Goal: Task Accomplishment & Management: Use online tool/utility

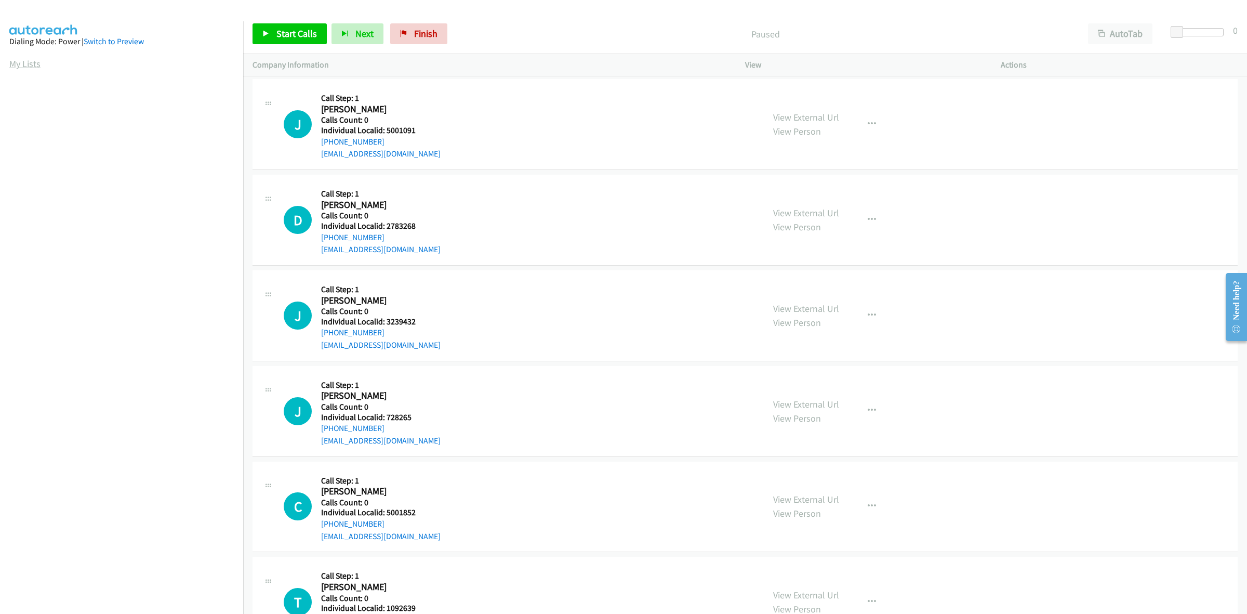
click at [30, 63] on link "My Lists" at bounding box center [24, 64] width 31 height 12
drag, startPoint x: 426, startPoint y: 130, endPoint x: 384, endPoint y: 130, distance: 41.6
click at [384, 130] on h5 "Individual Localid: 2783268" at bounding box center [380, 129] width 119 height 10
copy h5 "2783268"
drag, startPoint x: 867, startPoint y: 123, endPoint x: 861, endPoint y: 143, distance: 21.1
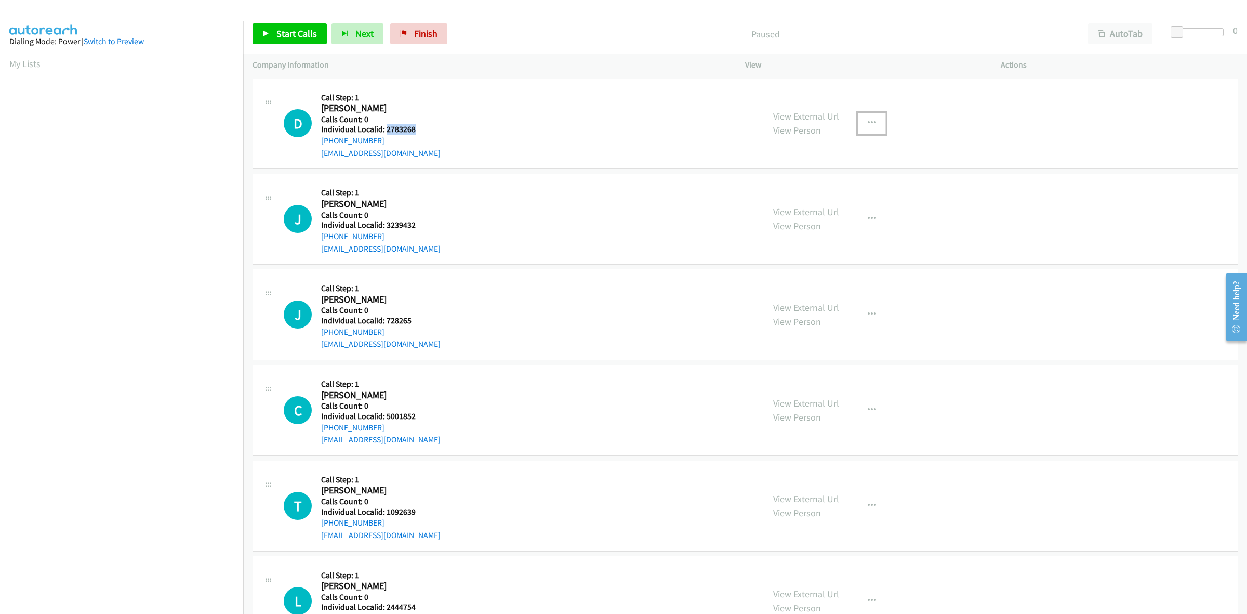
click at [868, 123] on icon "button" at bounding box center [872, 123] width 8 height 8
click at [832, 193] on link "Skip Call" at bounding box center [816, 191] width 138 height 21
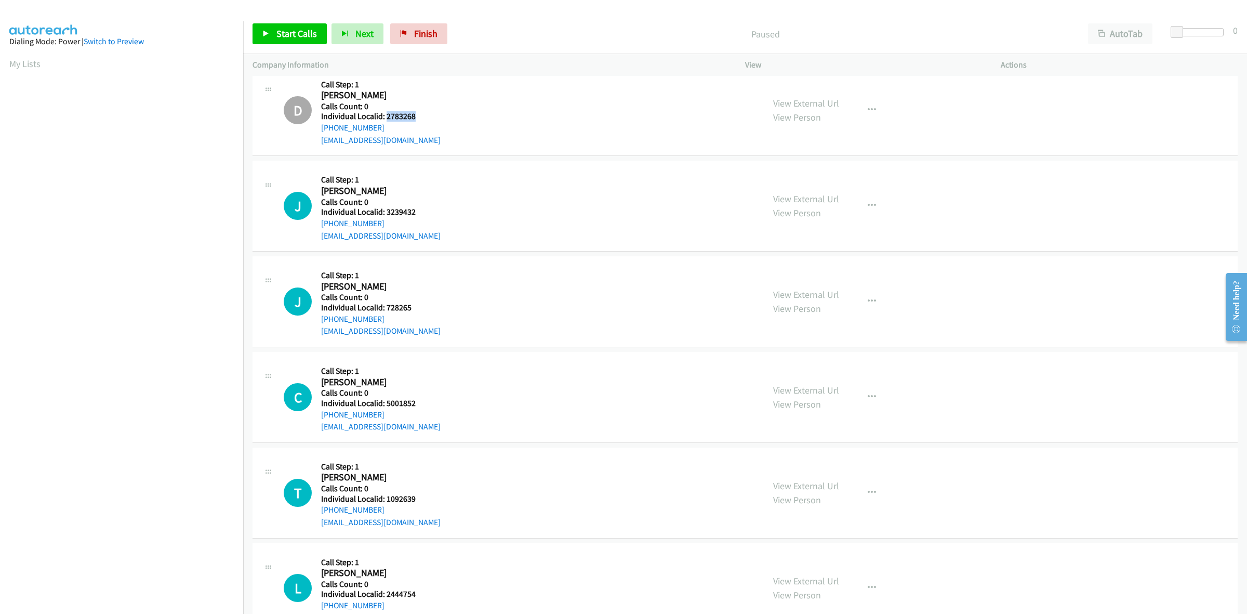
scroll to position [16, 0]
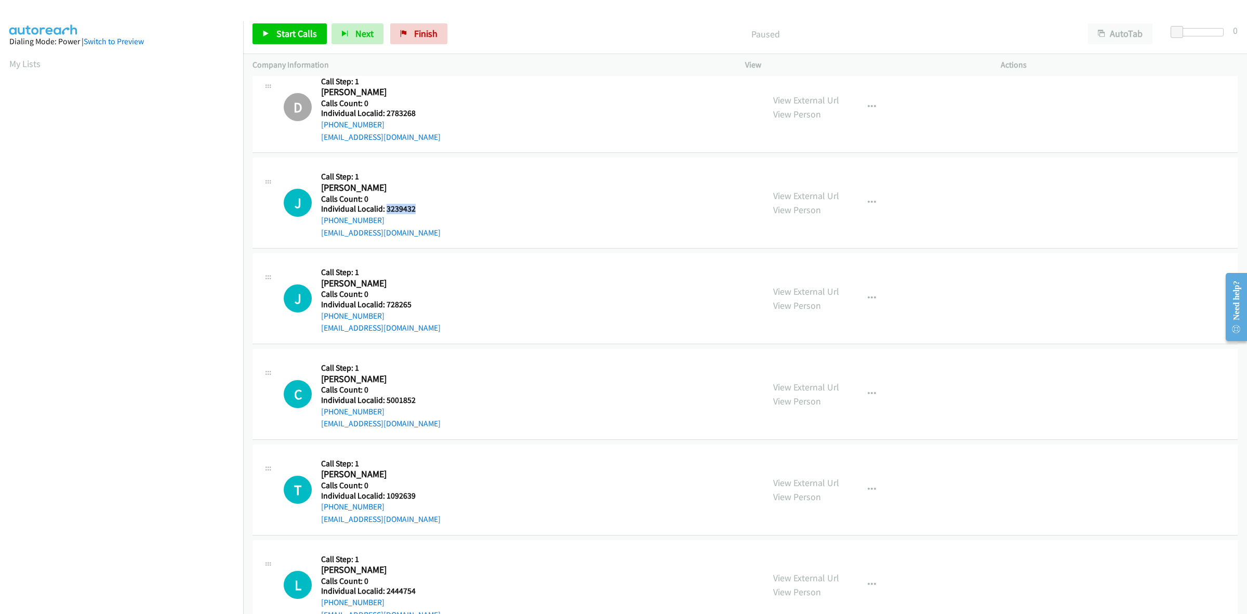
drag, startPoint x: 417, startPoint y: 206, endPoint x: 385, endPoint y: 206, distance: 31.7
click at [385, 206] on h5 "Individual Localid: 3239432" at bounding box center [380, 209] width 119 height 10
copy h5 "3239432"
click at [861, 202] on button "button" at bounding box center [872, 202] width 28 height 21
click at [806, 278] on link "Skip Call" at bounding box center [816, 270] width 138 height 21
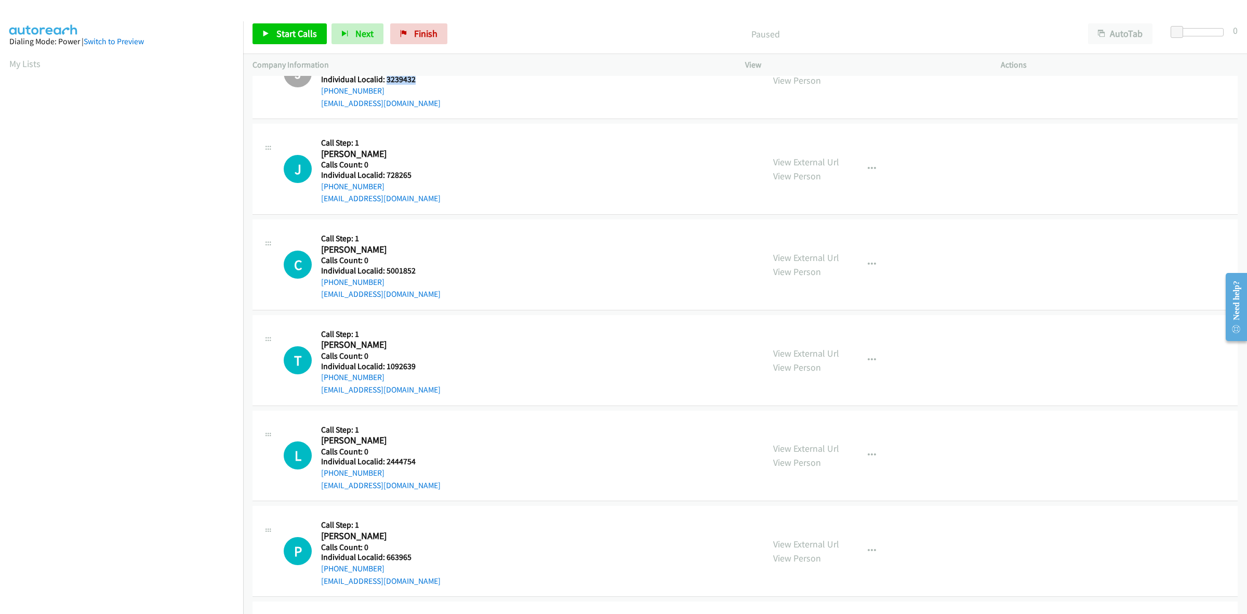
scroll to position [146, 0]
drag, startPoint x: 414, startPoint y: 173, endPoint x: 383, endPoint y: 170, distance: 30.3
click at [383, 170] on h5 "Individual Localid: 728265" at bounding box center [380, 174] width 119 height 10
copy h5 "728265"
drag, startPoint x: 395, startPoint y: 134, endPoint x: 380, endPoint y: 157, distance: 27.5
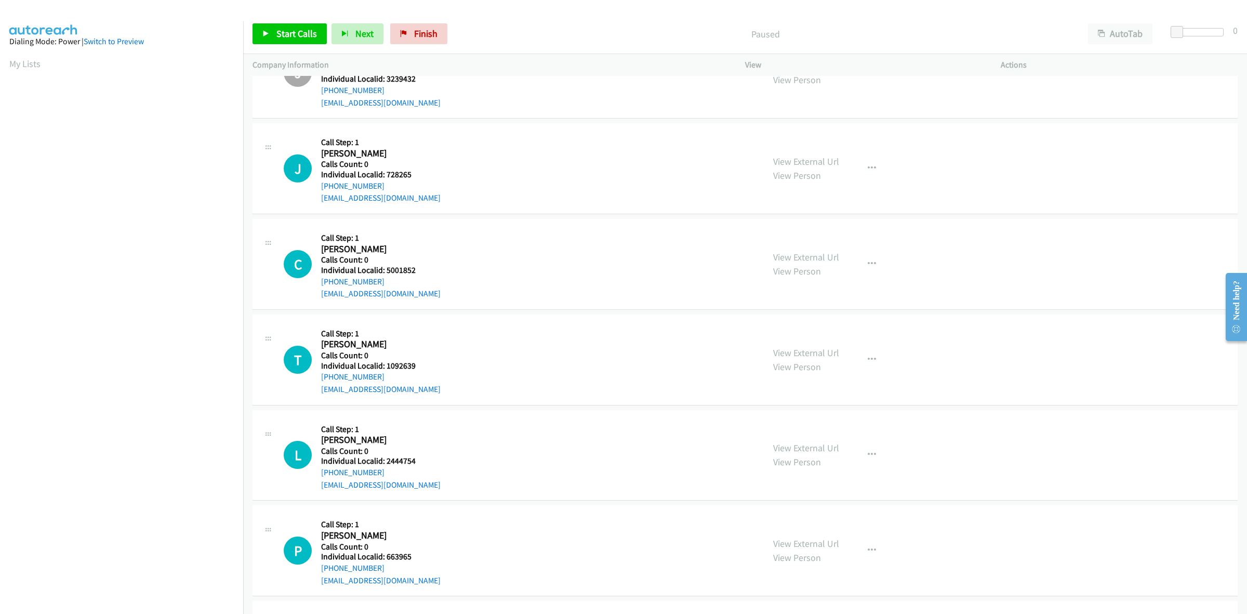
click at [395, 134] on div "Callback Scheduled Call Step: 1 [PERSON_NAME] America/New_York Calls Count: 0 I…" at bounding box center [380, 168] width 119 height 72
drag, startPoint x: 380, startPoint y: 182, endPoint x: 321, endPoint y: 183, distance: 59.2
click at [321, 183] on div "[PHONE_NUMBER]" at bounding box center [380, 186] width 119 height 12
copy link "[PHONE_NUMBER]"
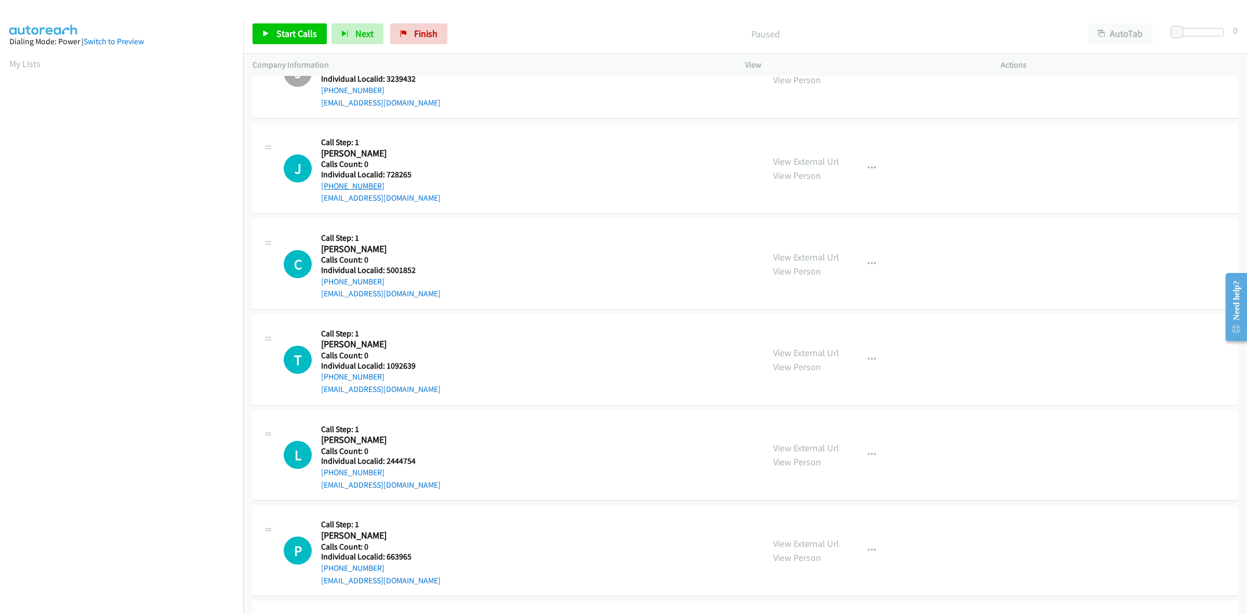
copy link "[PHONE_NUMBER]"
click at [486, 123] on div "J Callback Scheduled Call Step: 1 [PERSON_NAME] America/New_York Calls Count: 0…" at bounding box center [744, 168] width 985 height 91
drag, startPoint x: 414, startPoint y: 175, endPoint x: 385, endPoint y: 174, distance: 28.1
click at [385, 174] on h5 "Individual Localid: 728265" at bounding box center [380, 175] width 119 height 10
copy h5 "728265"
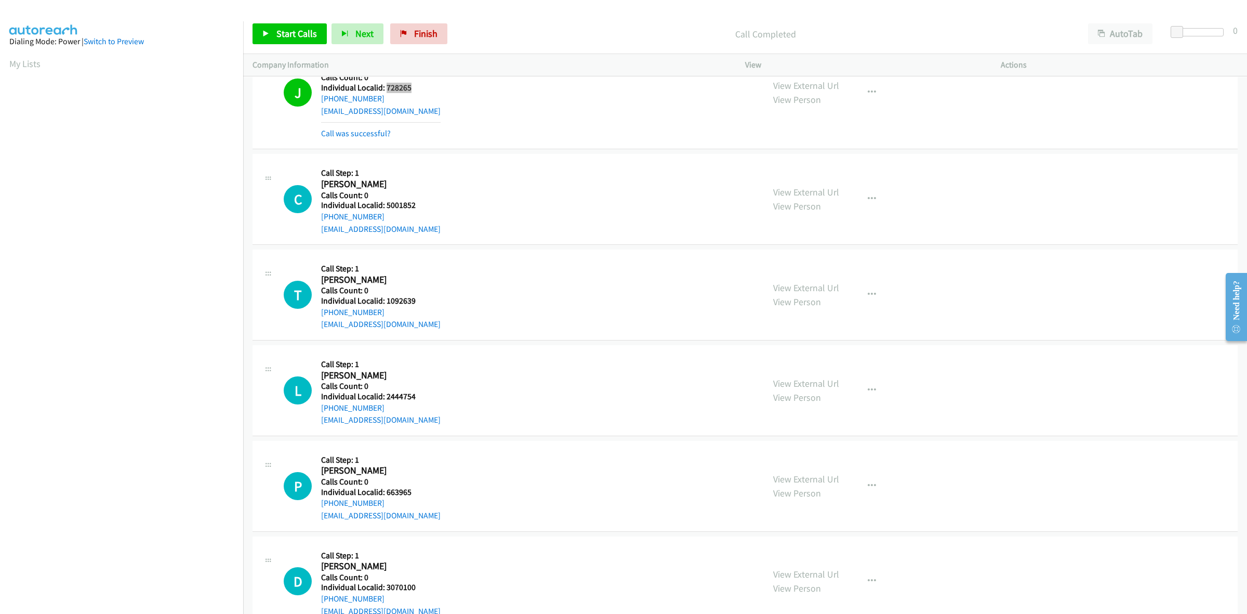
scroll to position [276, 0]
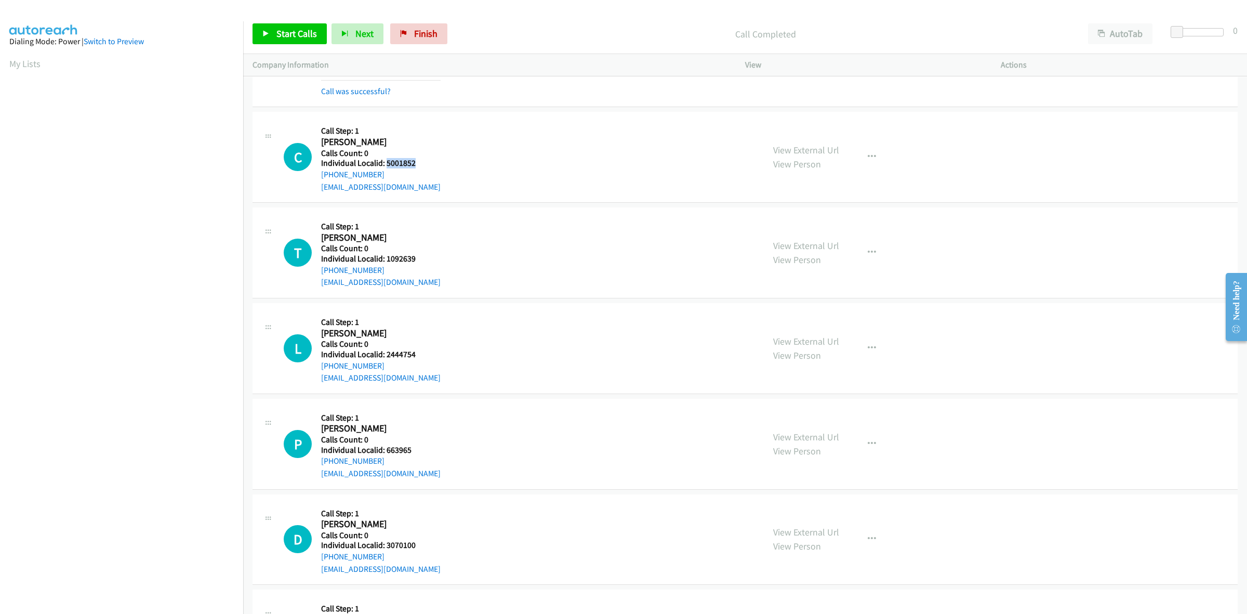
drag, startPoint x: 417, startPoint y: 164, endPoint x: 387, endPoint y: 164, distance: 29.6
click at [387, 164] on h5 "Individual Localid: 5001852" at bounding box center [380, 163] width 119 height 10
copy h5 "5001852"
drag, startPoint x: 380, startPoint y: 175, endPoint x: 317, endPoint y: 177, distance: 62.9
click at [317, 177] on div "C Callback Scheduled Call Step: 1 [PERSON_NAME] America/New_York Calls Count: 0…" at bounding box center [519, 157] width 471 height 72
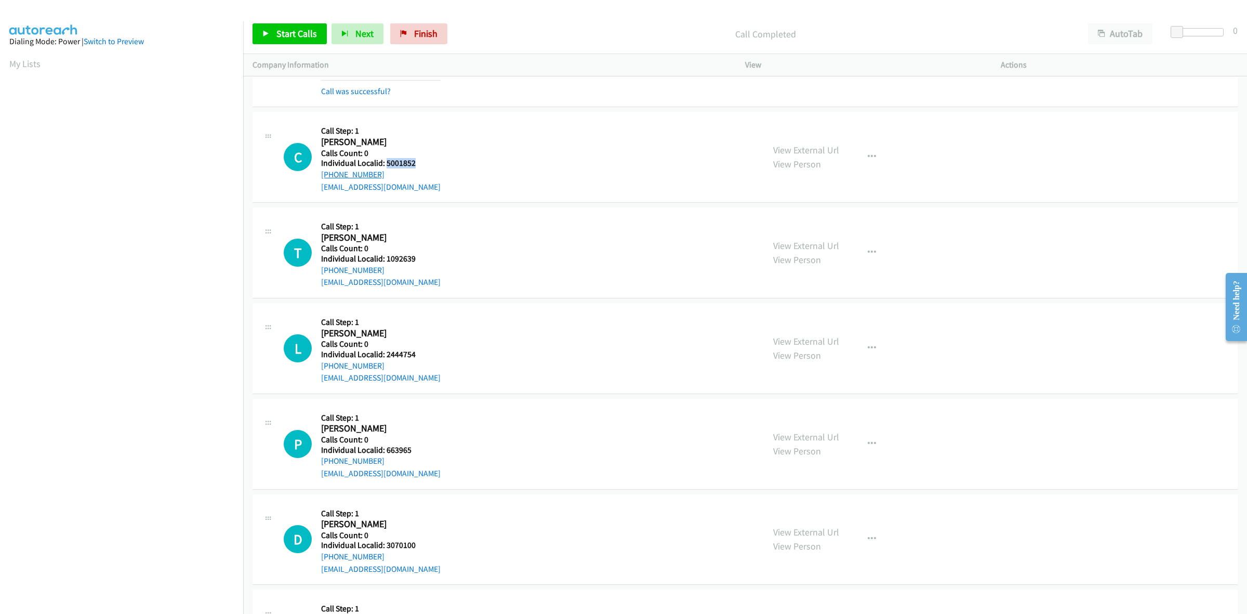
copy link "[PHONE_NUMBER]"
drag, startPoint x: 412, startPoint y: 162, endPoint x: 385, endPoint y: 166, distance: 27.4
click at [385, 166] on h5 "Individual Localid: 5001852" at bounding box center [380, 163] width 119 height 10
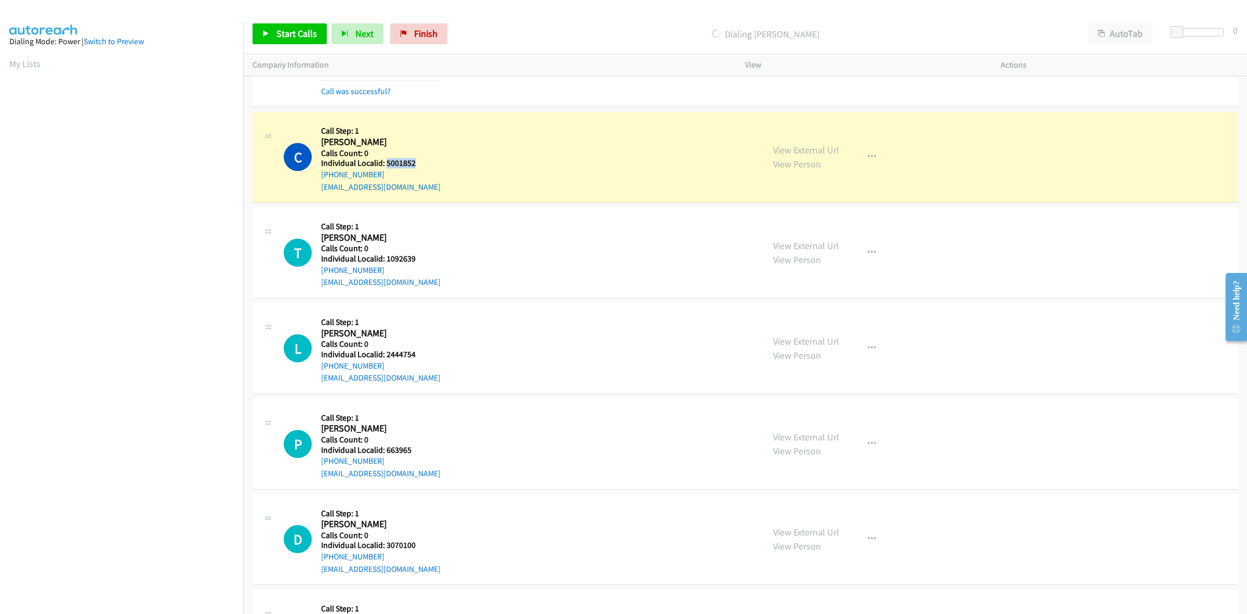
copy h5 "5001852"
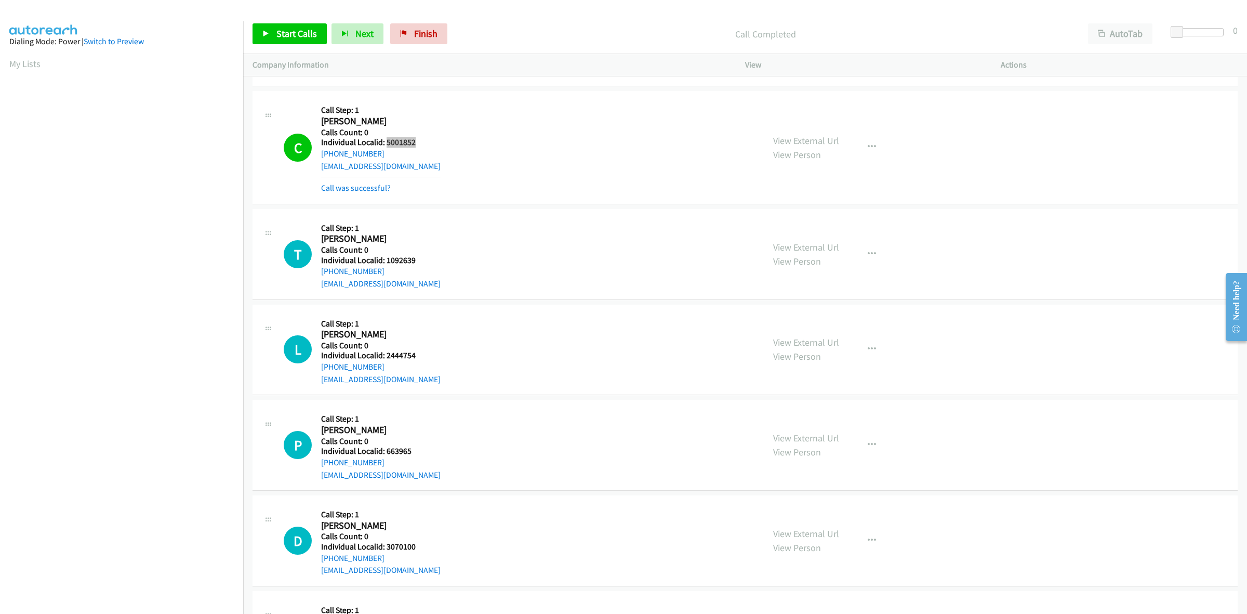
scroll to position [308, 0]
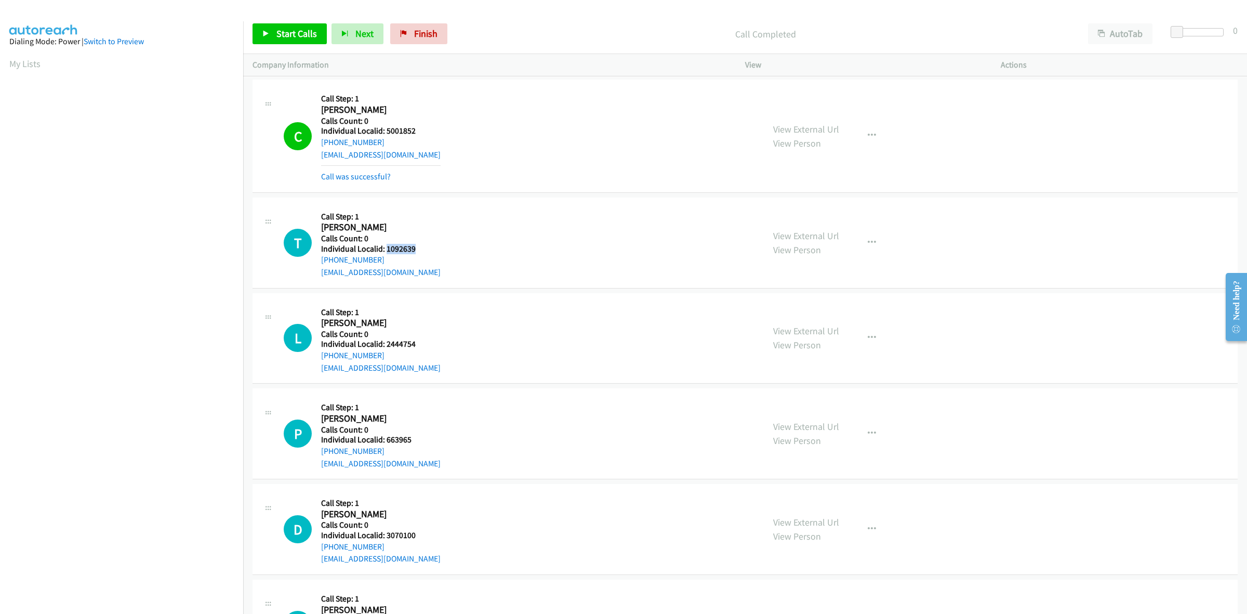
drag, startPoint x: 416, startPoint y: 249, endPoint x: 387, endPoint y: 248, distance: 29.1
click at [387, 248] on h5 "Individual Localid: 1092639" at bounding box center [380, 249] width 119 height 10
copy h5 "1092639"
drag, startPoint x: 339, startPoint y: 256, endPoint x: 321, endPoint y: 260, distance: 18.5
click at [321, 260] on div "[PHONE_NUMBER]" at bounding box center [380, 260] width 119 height 12
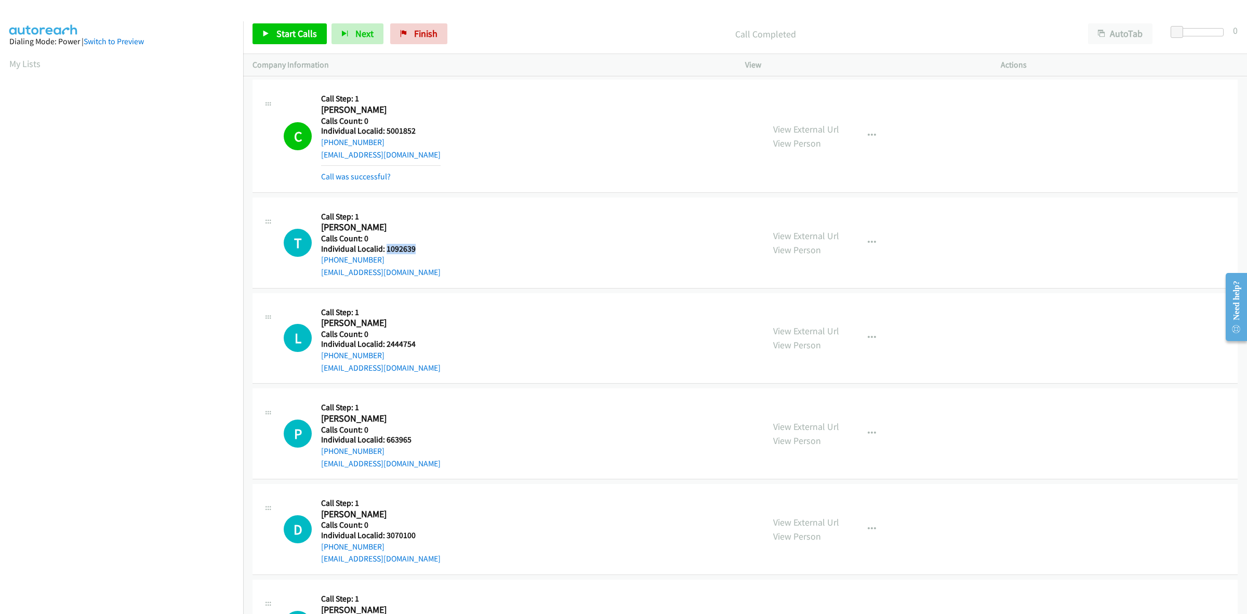
drag, startPoint x: 411, startPoint y: 250, endPoint x: 386, endPoint y: 250, distance: 25.5
click at [386, 250] on h5 "Individual Localid: 1092639" at bounding box center [380, 249] width 119 height 10
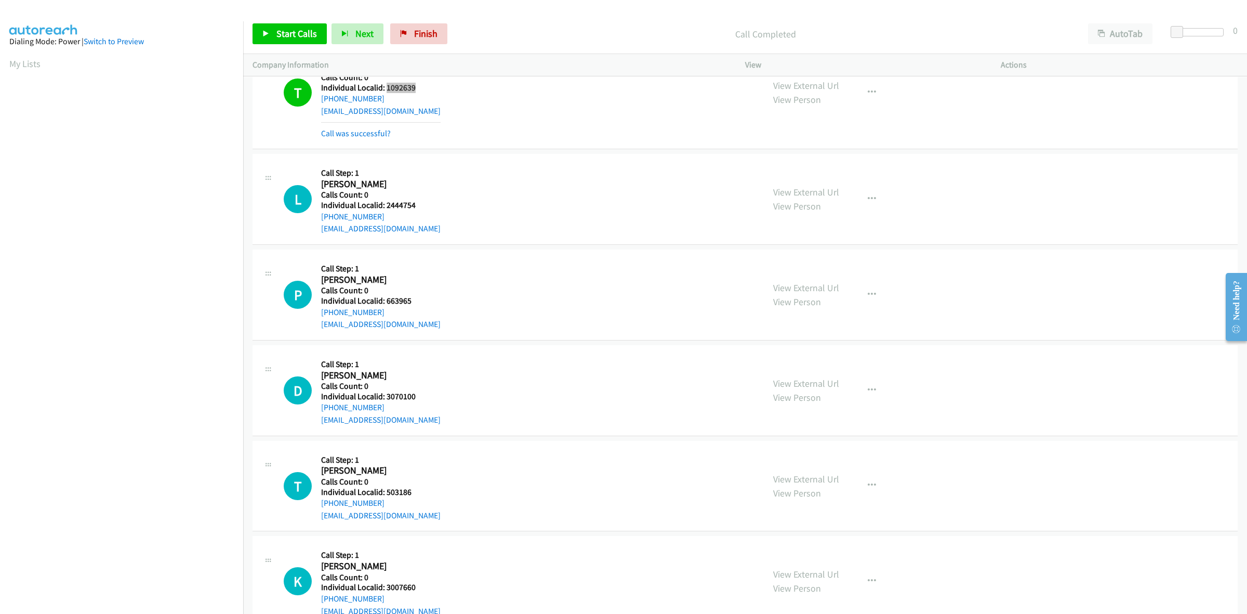
scroll to position [471, 0]
drag, startPoint x: 417, startPoint y: 203, endPoint x: 386, endPoint y: 201, distance: 31.3
click at [386, 201] on h5 "Individual Localid: 2444754" at bounding box center [380, 203] width 119 height 10
drag, startPoint x: 378, startPoint y: 212, endPoint x: 316, endPoint y: 219, distance: 62.2
click at [316, 219] on div "L Callback Scheduled Call Step: 1 [PERSON_NAME] America/New_York Calls Count: 0…" at bounding box center [519, 198] width 471 height 72
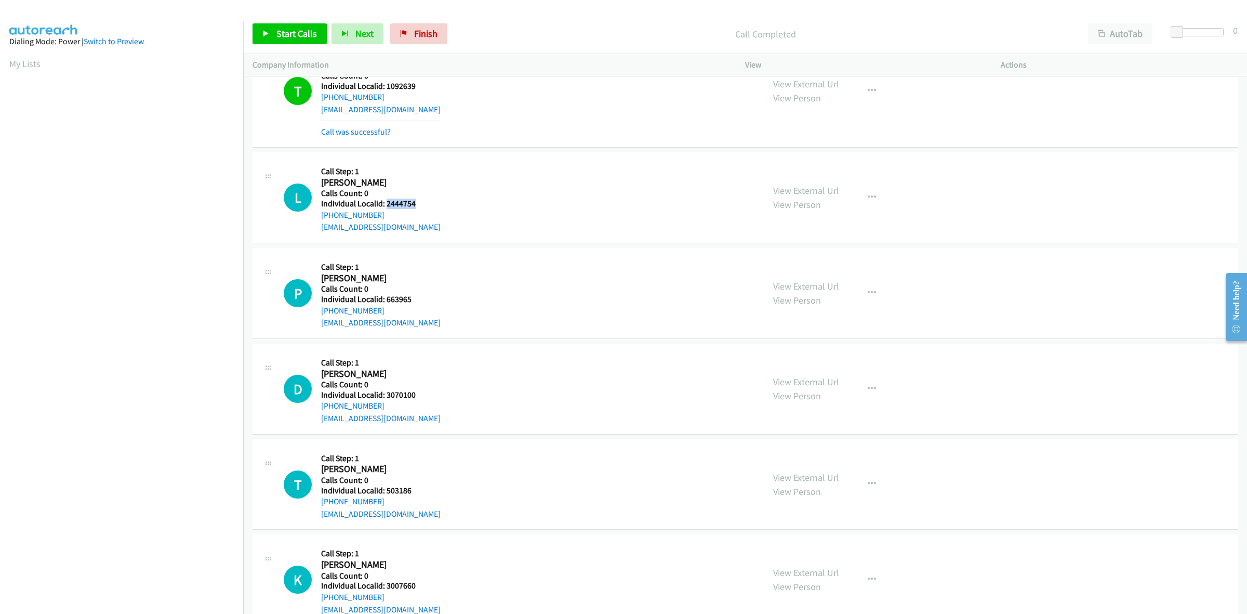
drag, startPoint x: 414, startPoint y: 203, endPoint x: 385, endPoint y: 207, distance: 28.8
click at [385, 207] on h5 "Individual Localid: 2444754" at bounding box center [380, 203] width 119 height 10
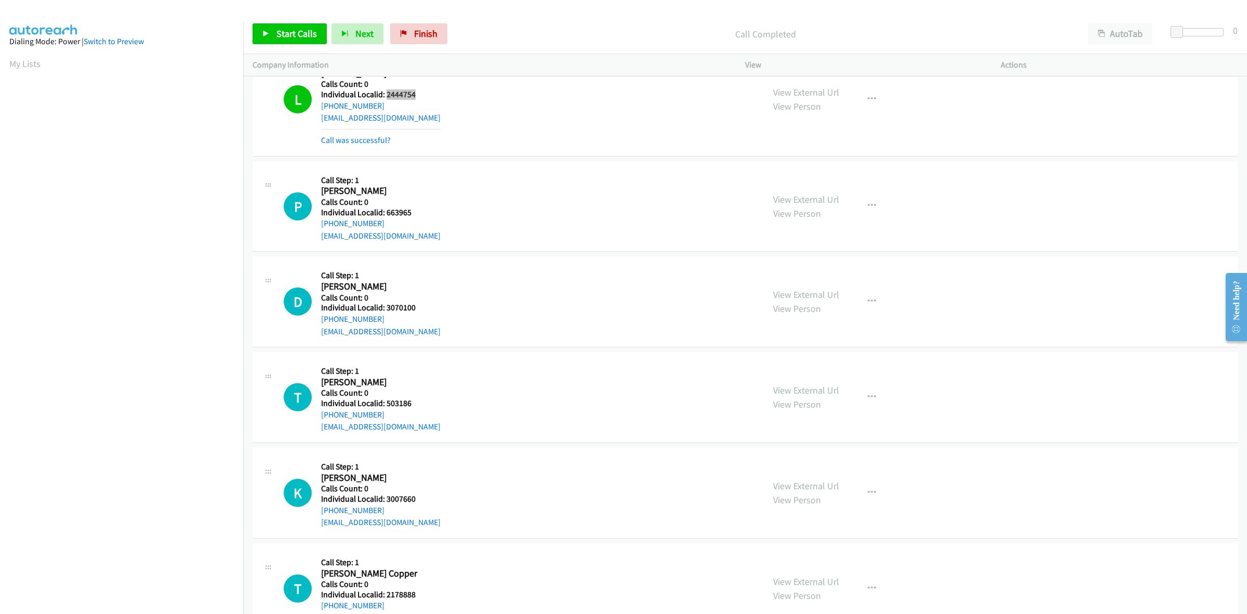
scroll to position [601, 0]
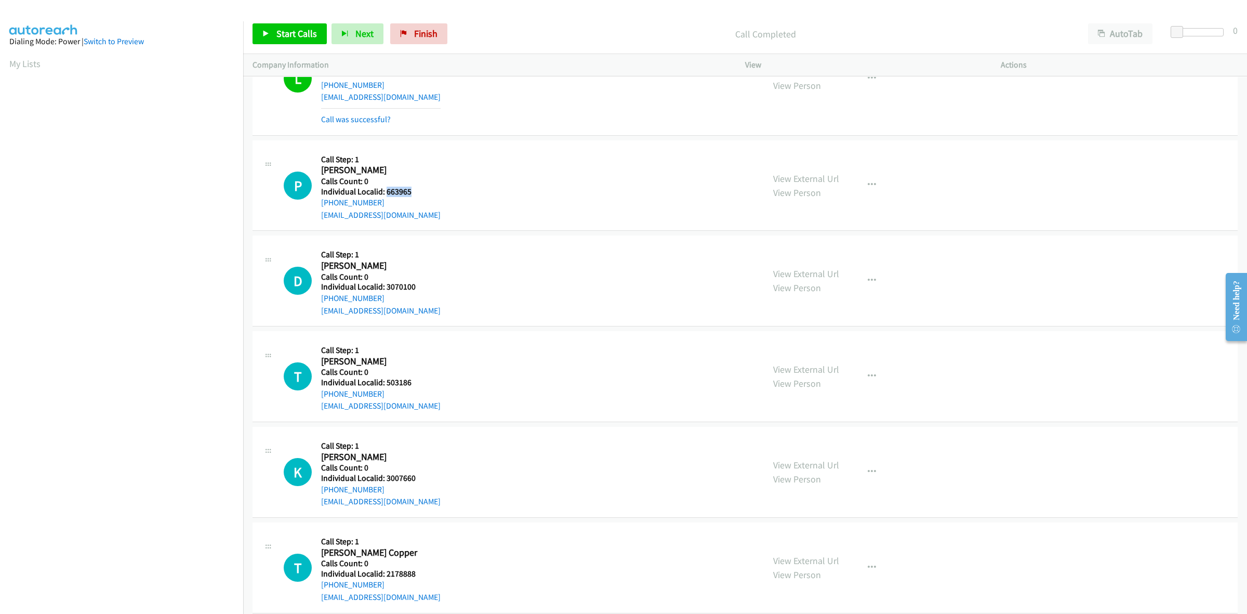
drag, startPoint x: 409, startPoint y: 190, endPoint x: 386, endPoint y: 193, distance: 23.0
click at [386, 193] on h5 "Individual Localid: 663965" at bounding box center [380, 192] width 119 height 10
drag, startPoint x: 386, startPoint y: 202, endPoint x: 321, endPoint y: 205, distance: 65.6
click at [321, 205] on div "[PHONE_NUMBER]" at bounding box center [380, 202] width 119 height 12
drag, startPoint x: 413, startPoint y: 188, endPoint x: 387, endPoint y: 190, distance: 26.1
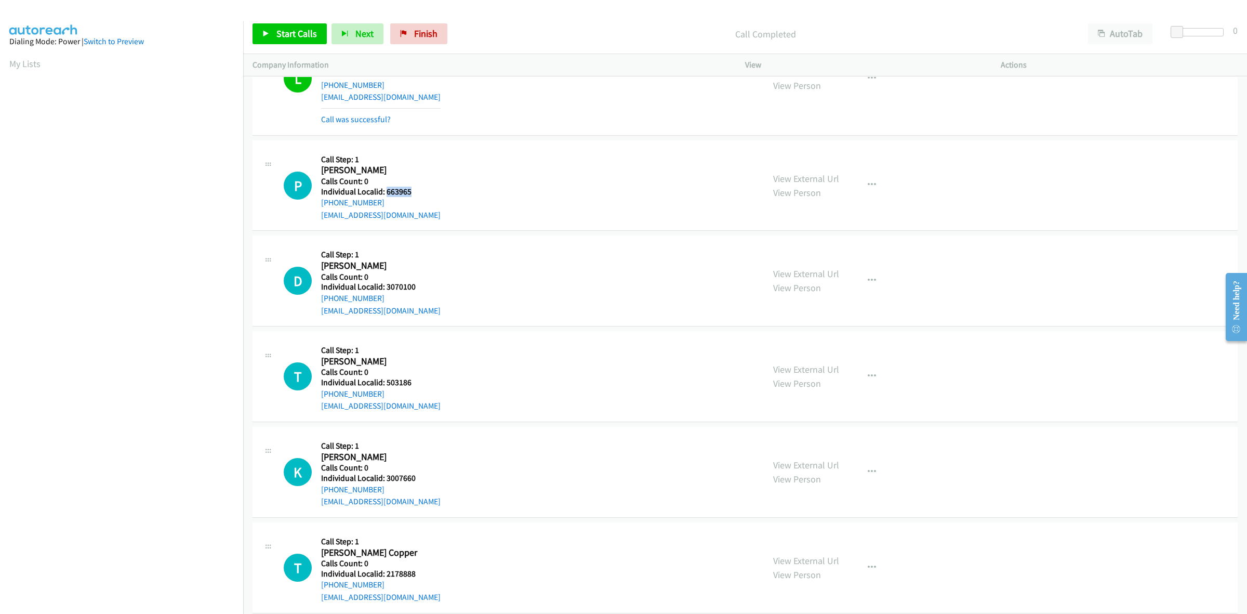
click at [387, 190] on h5 "Individual Localid: 663965" at bounding box center [380, 192] width 119 height 10
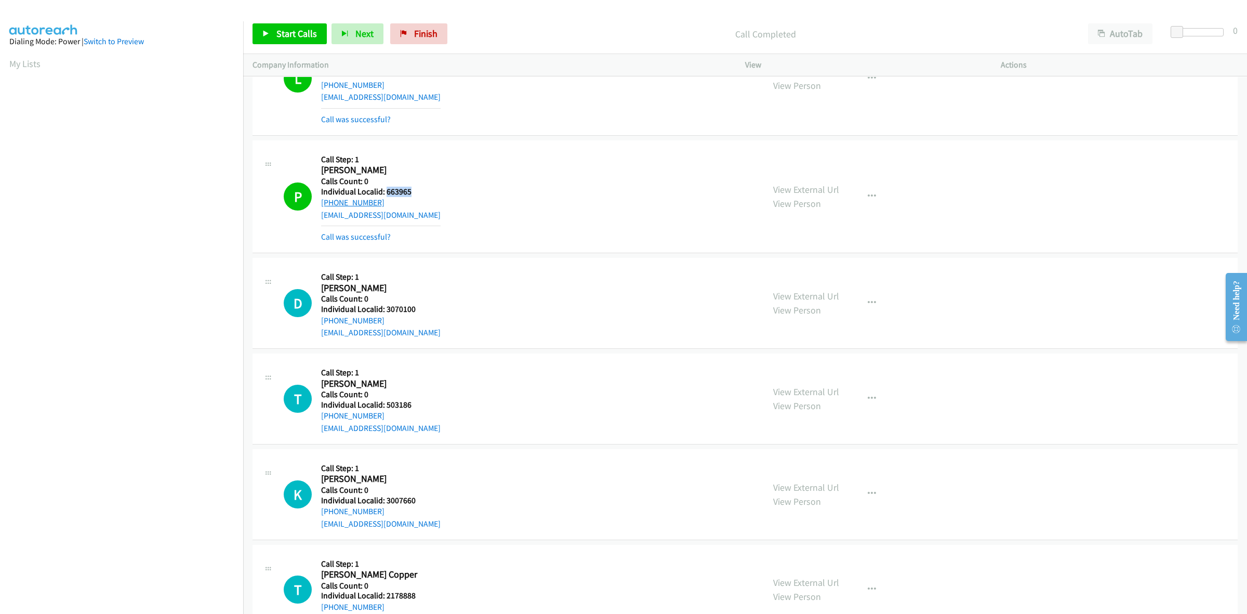
drag, startPoint x: 380, startPoint y: 202, endPoint x: 321, endPoint y: 204, distance: 58.8
click at [321, 204] on div "[PHONE_NUMBER]" at bounding box center [380, 202] width 119 height 12
click at [868, 193] on icon "button" at bounding box center [872, 196] width 8 height 8
click at [796, 287] on link "Add to do not call list" at bounding box center [816, 285] width 138 height 21
drag, startPoint x: 343, startPoint y: 201, endPoint x: 321, endPoint y: 204, distance: 22.6
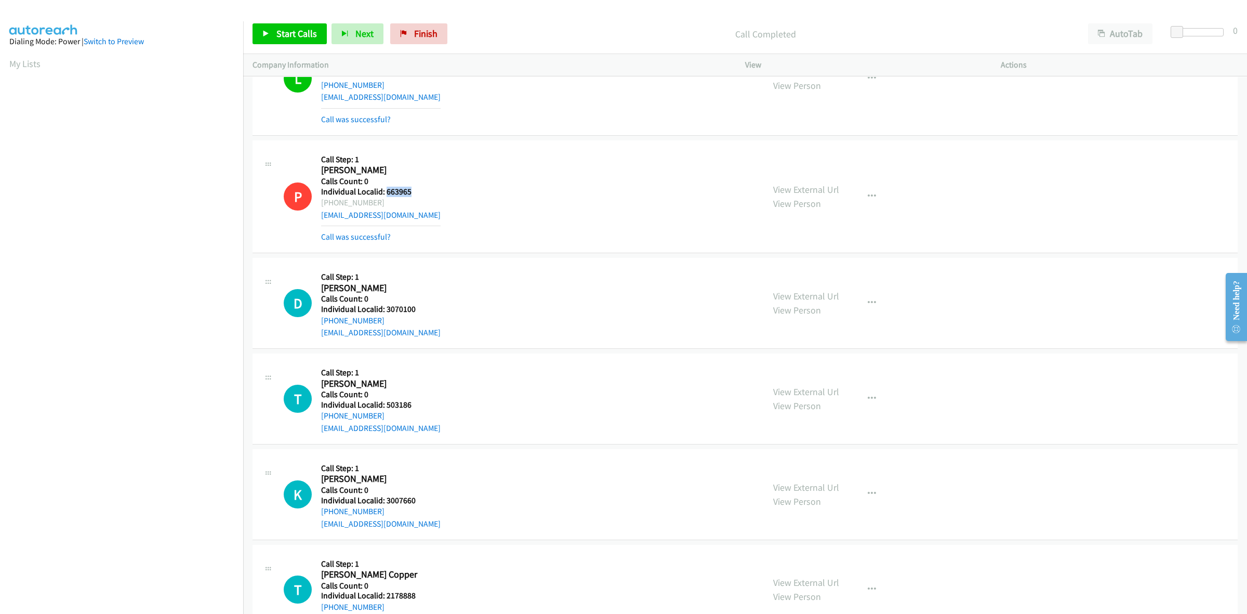
click at [321, 204] on div "[PHONE_NUMBER]" at bounding box center [380, 202] width 119 height 12
drag, startPoint x: 323, startPoint y: 204, endPoint x: 518, endPoint y: 152, distance: 202.6
click at [518, 152] on div "P Callback Scheduled Call Step: 1 [PERSON_NAME] America/New_York Calls Count: 0…" at bounding box center [519, 197] width 471 height 94
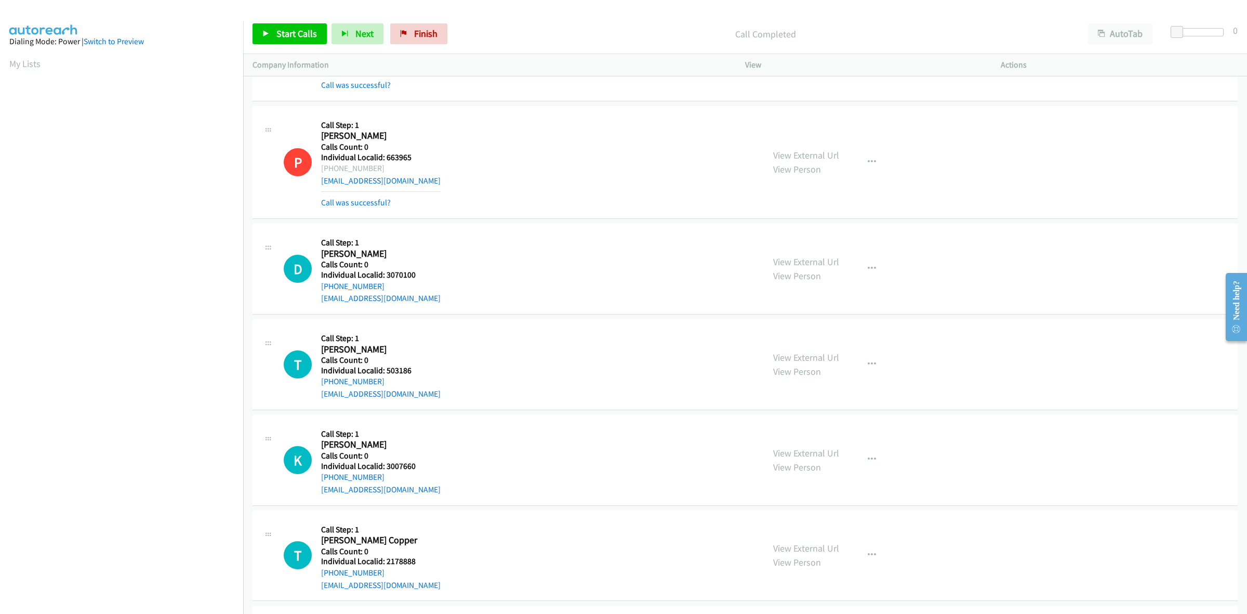
scroll to position [665, 0]
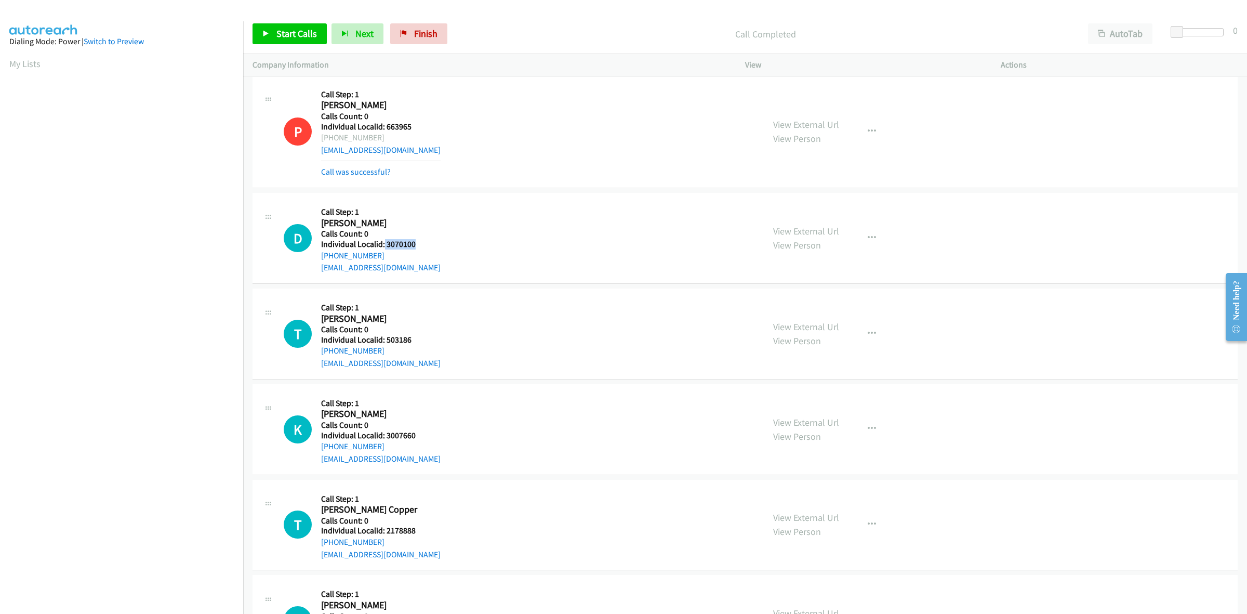
drag, startPoint x: 417, startPoint y: 245, endPoint x: 383, endPoint y: 246, distance: 33.8
click at [383, 246] on h5 "Individual Localid: 3070100" at bounding box center [380, 244] width 119 height 10
click at [868, 234] on icon "button" at bounding box center [872, 238] width 8 height 8
click at [822, 299] on link "Skip Call" at bounding box center [816, 306] width 138 height 21
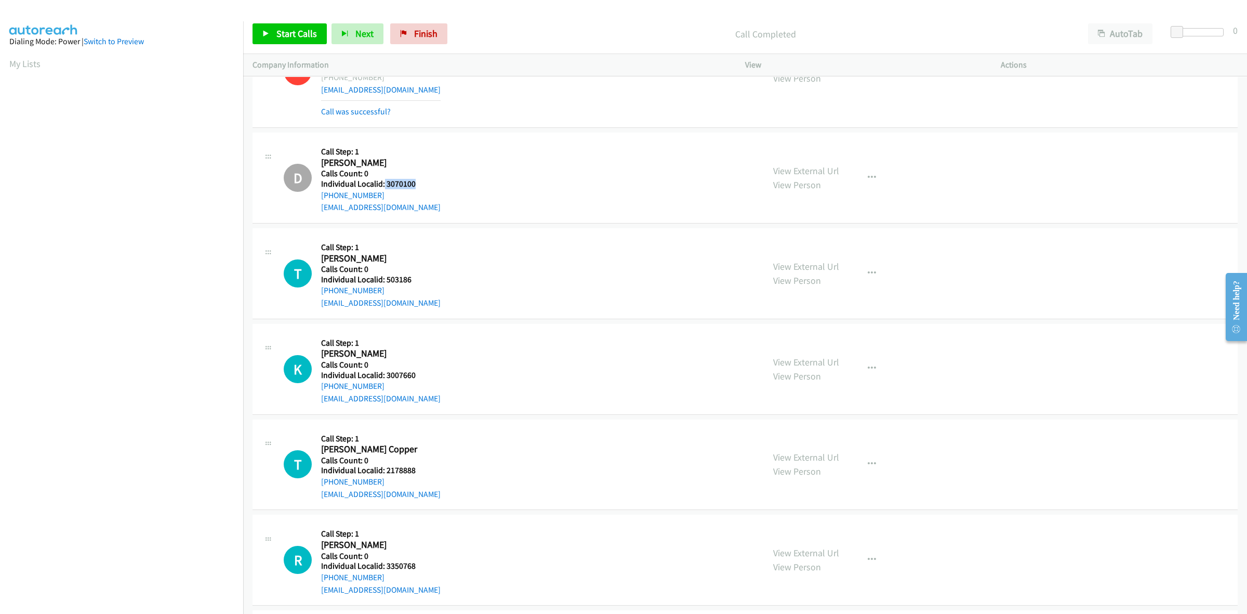
scroll to position [730, 0]
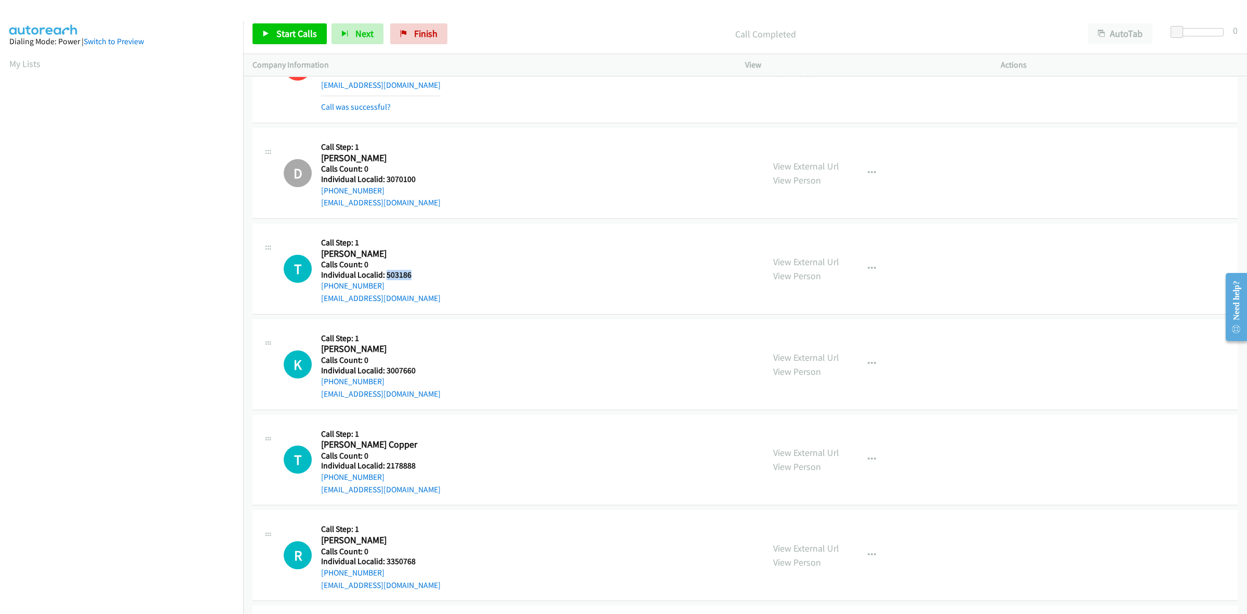
drag, startPoint x: 411, startPoint y: 271, endPoint x: 387, endPoint y: 273, distance: 24.0
click at [387, 273] on h5 "Individual Localid: 503186" at bounding box center [380, 275] width 119 height 10
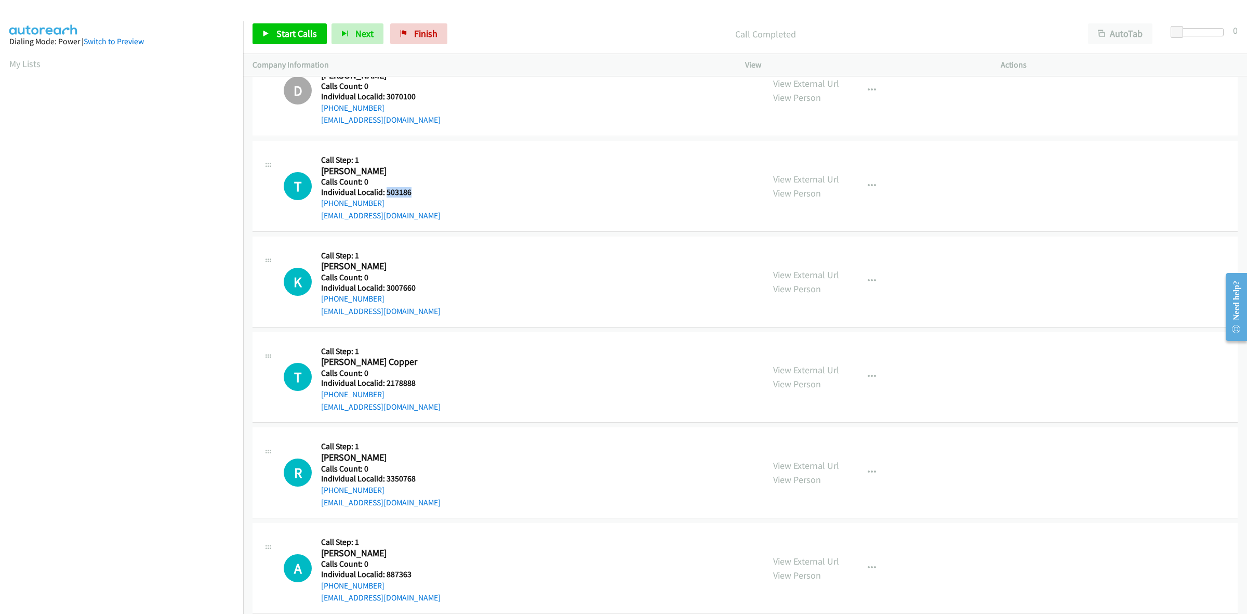
scroll to position [828, 0]
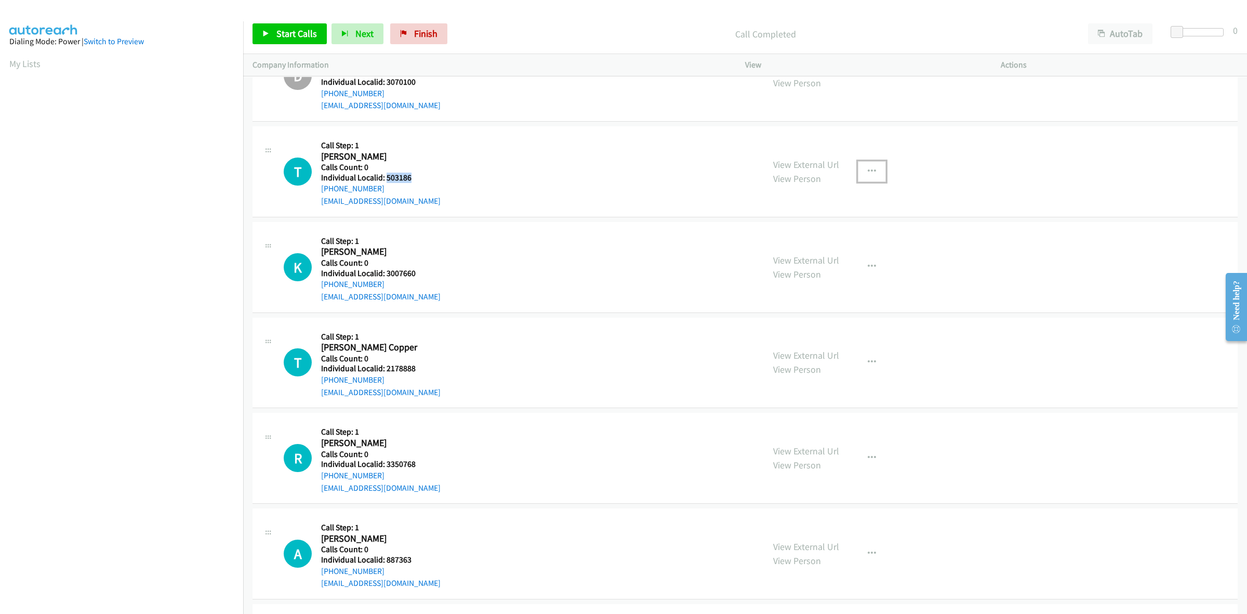
click at [875, 177] on button "button" at bounding box center [872, 171] width 28 height 21
click at [818, 242] on link "Skip Call" at bounding box center [816, 239] width 138 height 21
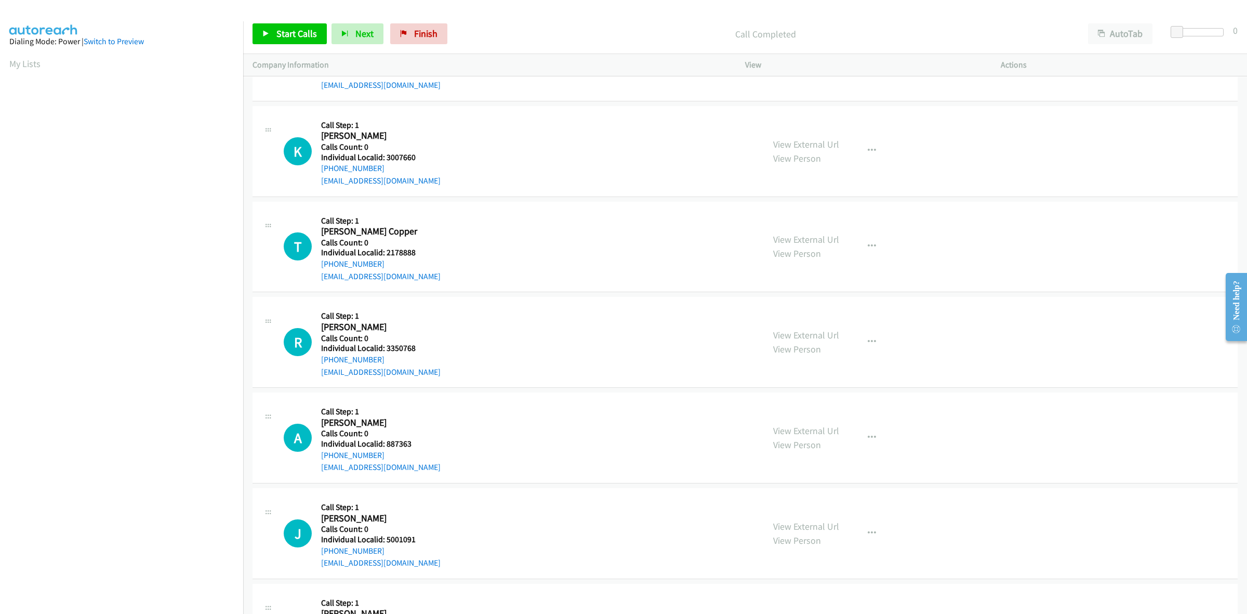
scroll to position [957, 0]
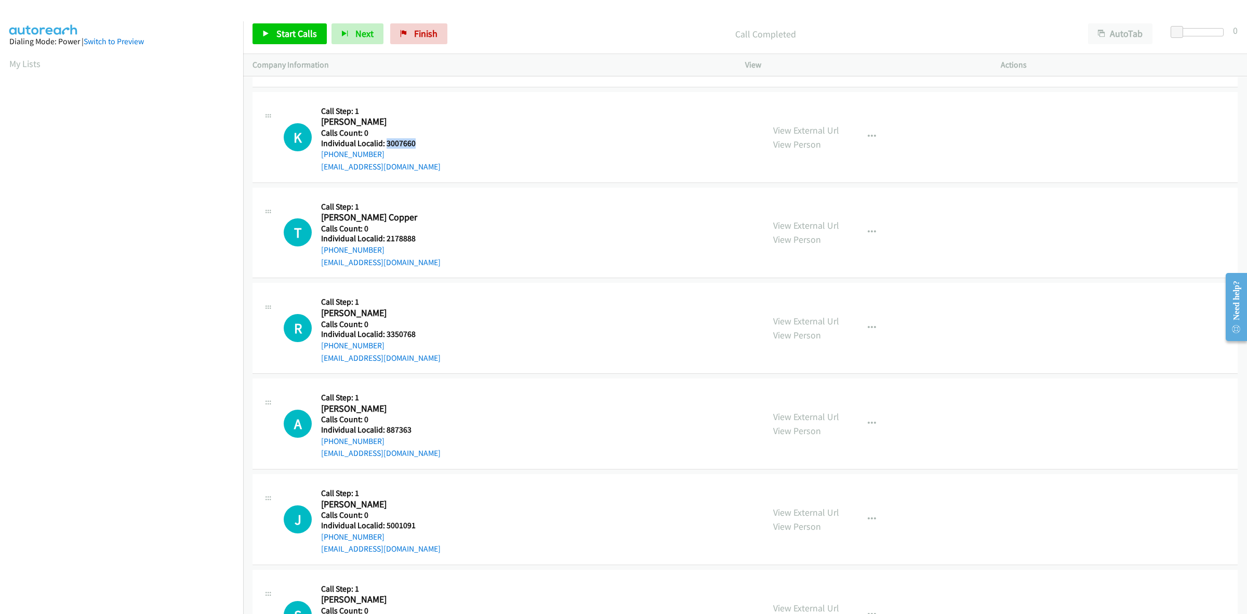
drag, startPoint x: 417, startPoint y: 143, endPoint x: 384, endPoint y: 141, distance: 32.8
click at [384, 141] on h5 "Individual Localid: 3007660" at bounding box center [380, 143] width 119 height 10
drag, startPoint x: 347, startPoint y: 154, endPoint x: 321, endPoint y: 153, distance: 25.5
click at [321, 153] on div "[PHONE_NUMBER]" at bounding box center [380, 154] width 119 height 12
drag, startPoint x: 421, startPoint y: 145, endPoint x: 387, endPoint y: 144, distance: 34.3
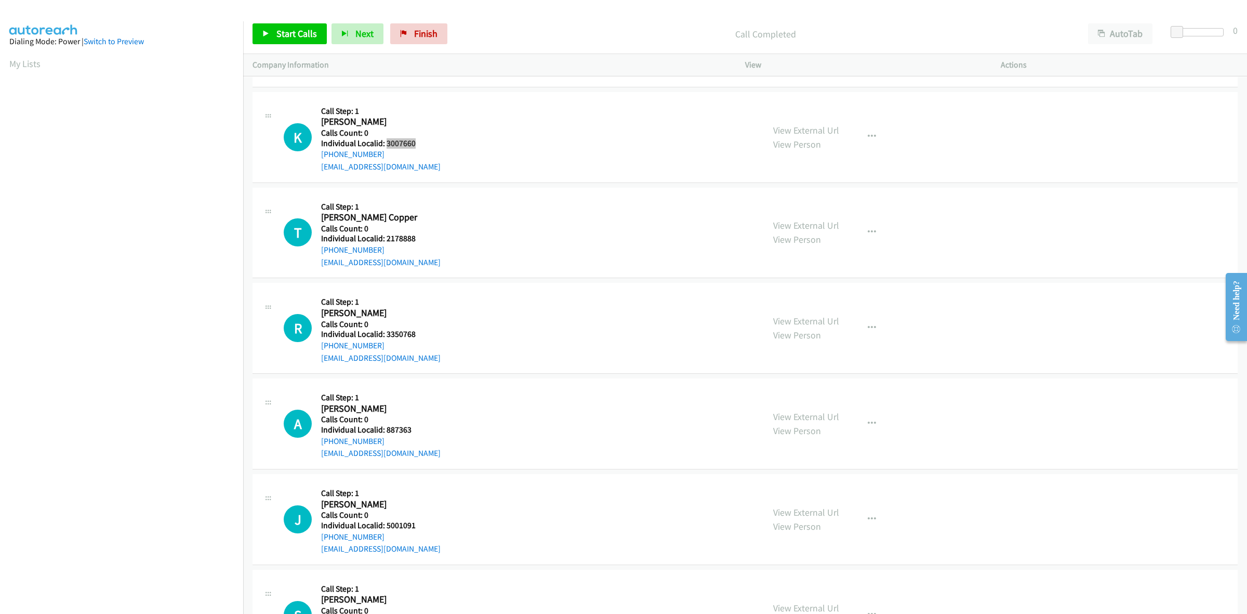
click at [387, 144] on h5 "Individual Localid: 3007660" at bounding box center [380, 143] width 119 height 10
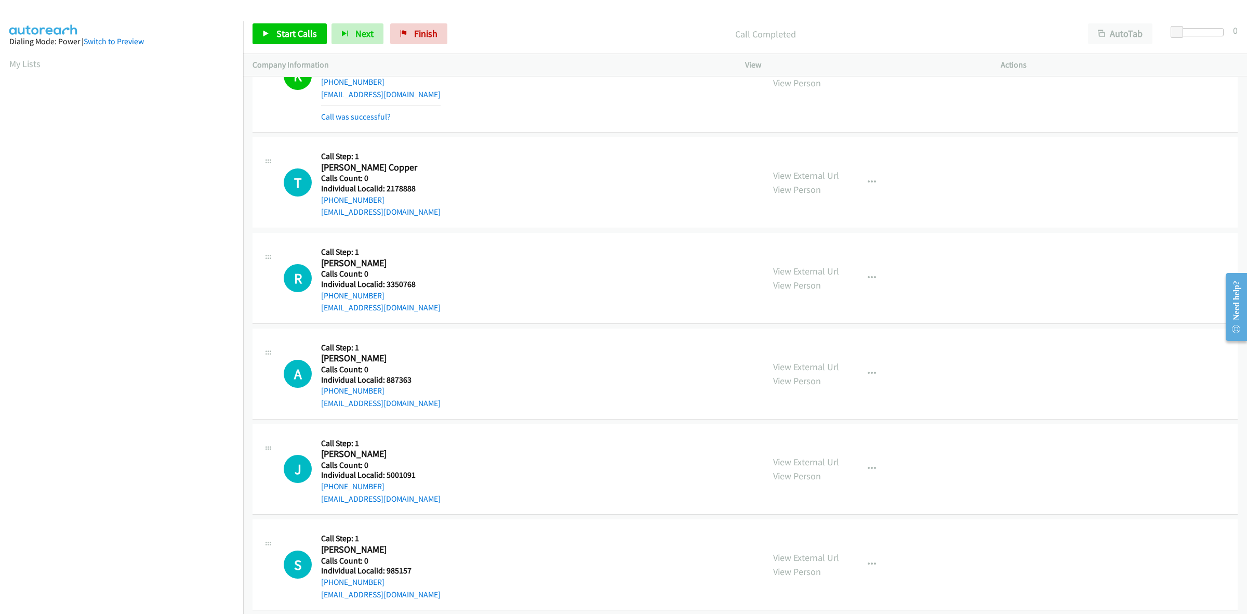
scroll to position [1039, 0]
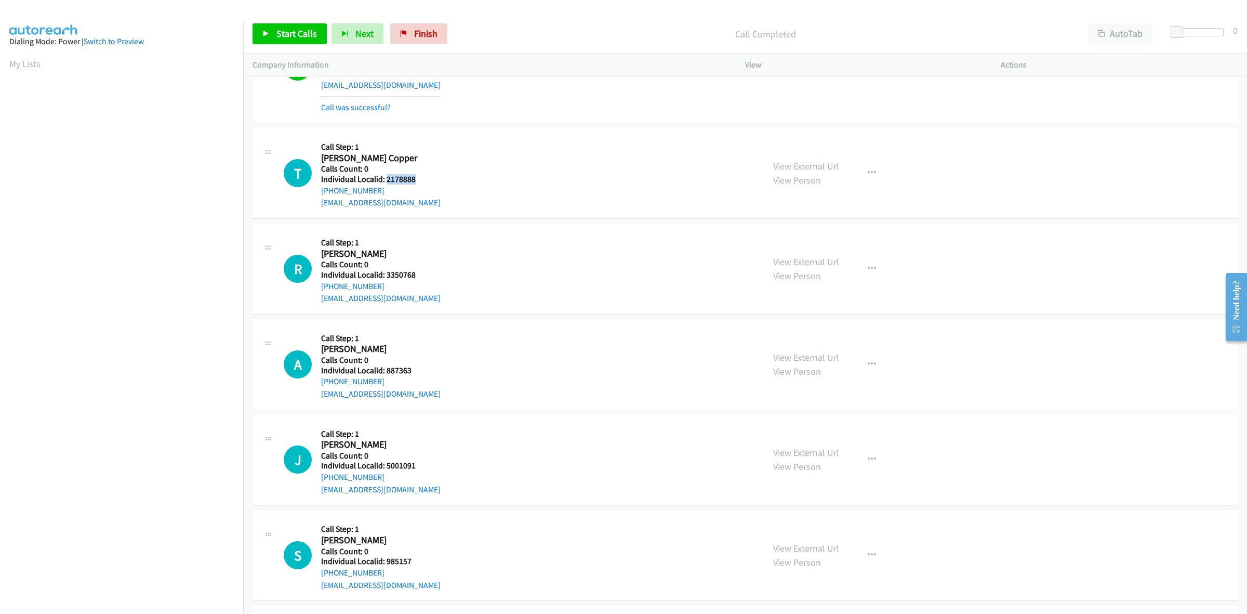
drag, startPoint x: 413, startPoint y: 179, endPoint x: 385, endPoint y: 175, distance: 28.4
click at [385, 175] on h5 "Individual Localid: 2178888" at bounding box center [380, 179] width 119 height 10
click at [421, 153] on h2 "[PERSON_NAME] Copper" at bounding box center [376, 158] width 111 height 12
drag, startPoint x: 382, startPoint y: 190, endPoint x: 317, endPoint y: 197, distance: 65.3
click at [317, 197] on div "T Callback Scheduled Call Step: 1 [PERSON_NAME] Copper America/New_York Calls C…" at bounding box center [519, 173] width 471 height 72
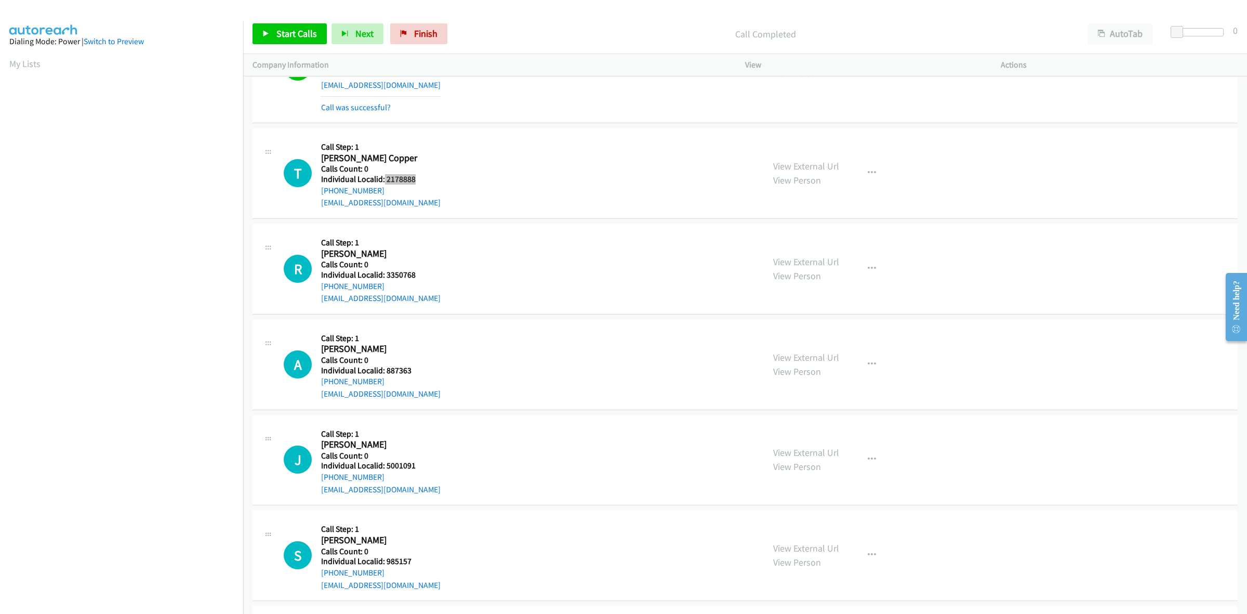
drag, startPoint x: 413, startPoint y: 182, endPoint x: 383, endPoint y: 183, distance: 30.1
click at [383, 183] on h5 "Individual Localid: 2178888" at bounding box center [380, 179] width 119 height 10
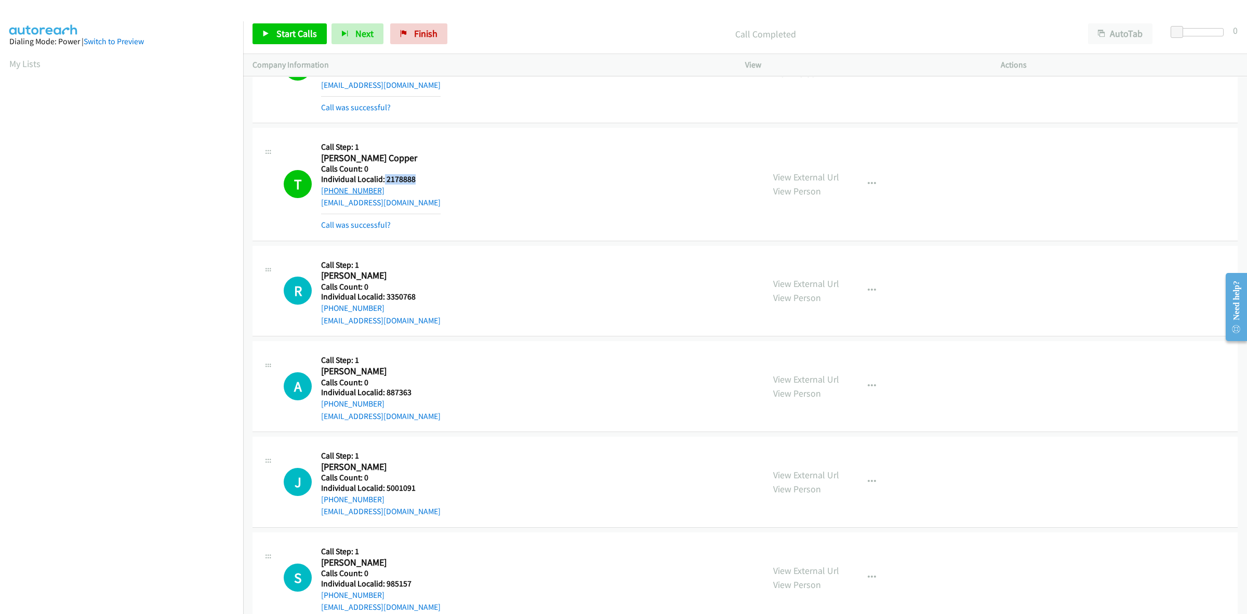
drag, startPoint x: 354, startPoint y: 192, endPoint x: 321, endPoint y: 194, distance: 33.3
click at [321, 194] on div "[PHONE_NUMBER]" at bounding box center [380, 190] width 119 height 12
drag, startPoint x: 342, startPoint y: 187, endPoint x: 566, endPoint y: 144, distance: 228.5
click at [566, 144] on div "T Callback Scheduled Call Step: 1 [PERSON_NAME] Copper America/New_York Calls C…" at bounding box center [519, 184] width 471 height 94
click at [874, 186] on button "button" at bounding box center [872, 184] width 28 height 21
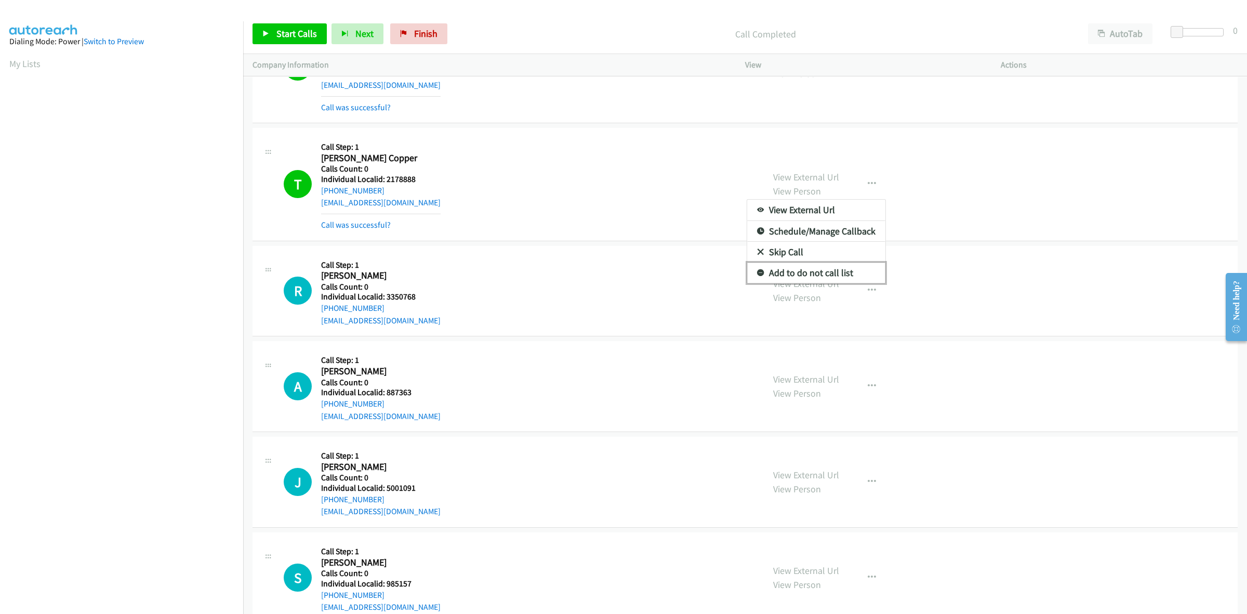
click at [811, 276] on link "Add to do not call list" at bounding box center [816, 272] width 138 height 21
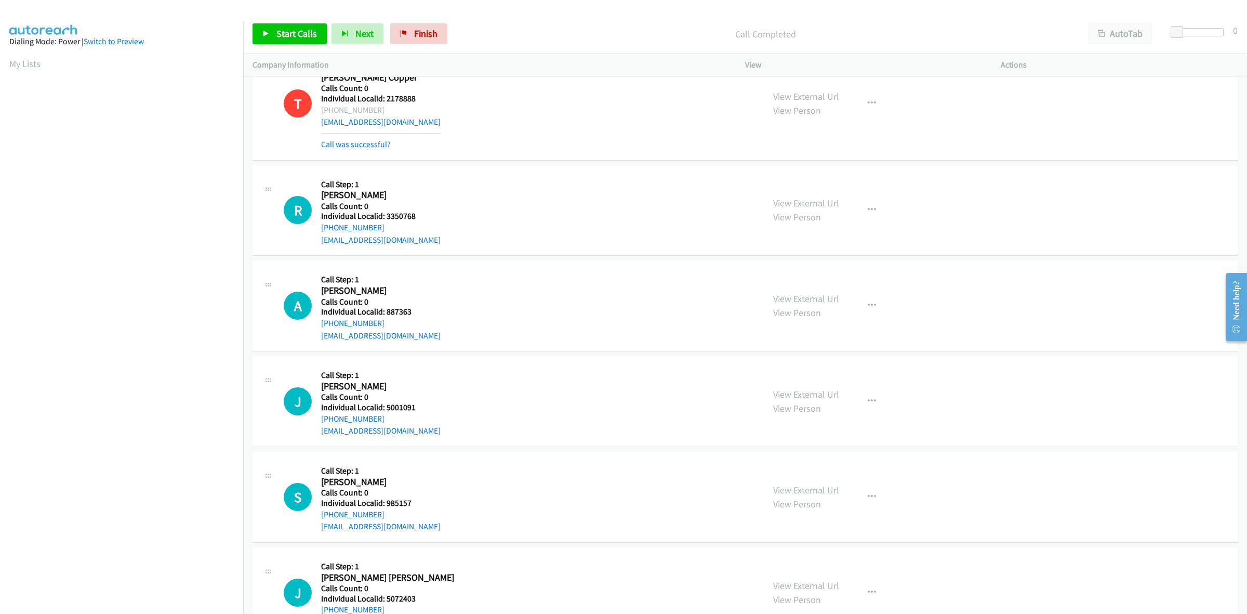
scroll to position [1120, 0]
drag, startPoint x: 417, startPoint y: 215, endPoint x: 385, endPoint y: 219, distance: 32.0
click at [385, 219] on h5 "Individual Localid: 3350768" at bounding box center [380, 215] width 119 height 10
drag, startPoint x: 383, startPoint y: 219, endPoint x: 468, endPoint y: 194, distance: 87.9
click at [468, 194] on div "R Callback Scheduled Call Step: 1 [PERSON_NAME] America/New_York Calls Count: 0…" at bounding box center [519, 210] width 471 height 72
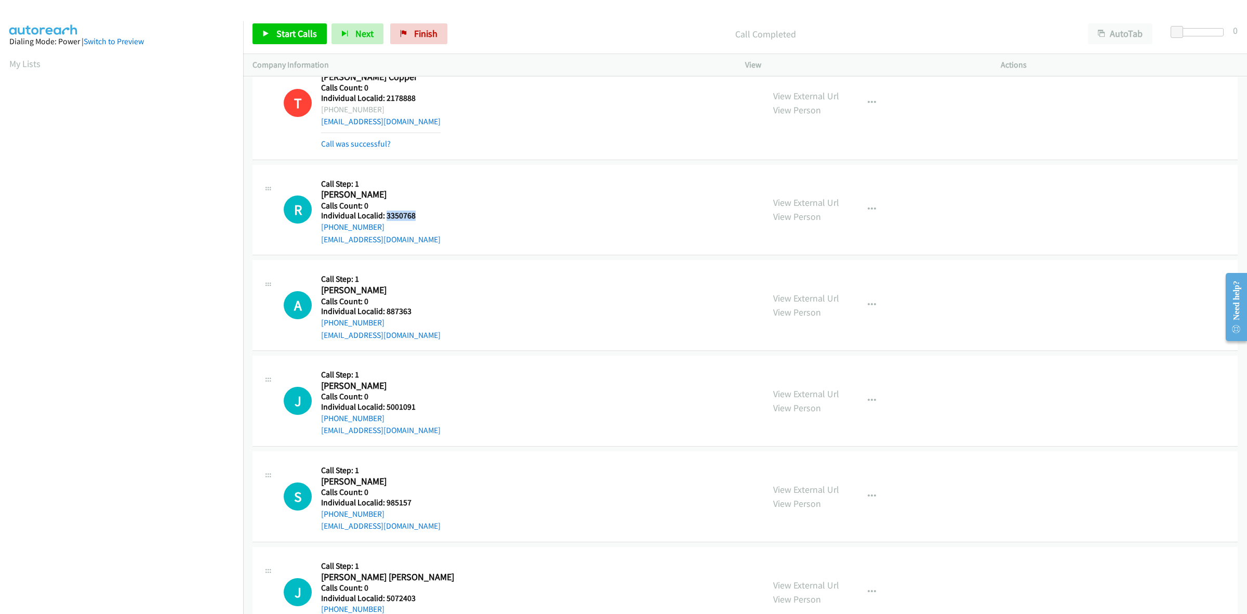
drag, startPoint x: 421, startPoint y: 220, endPoint x: 385, endPoint y: 219, distance: 36.4
click at [385, 219] on h5 "Individual Localid: 3350768" at bounding box center [380, 215] width 119 height 10
click at [429, 184] on h5 "Call Step: 1" at bounding box center [380, 184] width 119 height 10
drag, startPoint x: 383, startPoint y: 230, endPoint x: 316, endPoint y: 230, distance: 67.0
click at [316, 230] on div "R Callback Scheduled Call Step: 1 [PERSON_NAME] America/New_York Calls Count: 0…" at bounding box center [519, 210] width 471 height 72
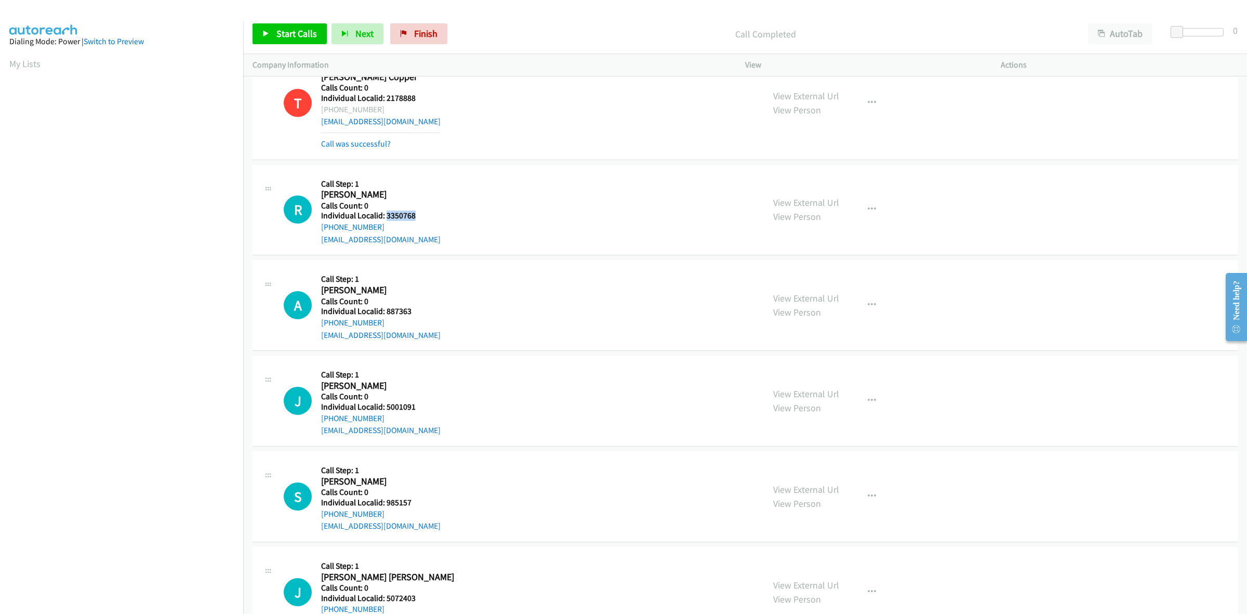
drag, startPoint x: 419, startPoint y: 218, endPoint x: 385, endPoint y: 216, distance: 33.9
click at [385, 216] on h5 "Individual Localid: 3350768" at bounding box center [380, 215] width 119 height 10
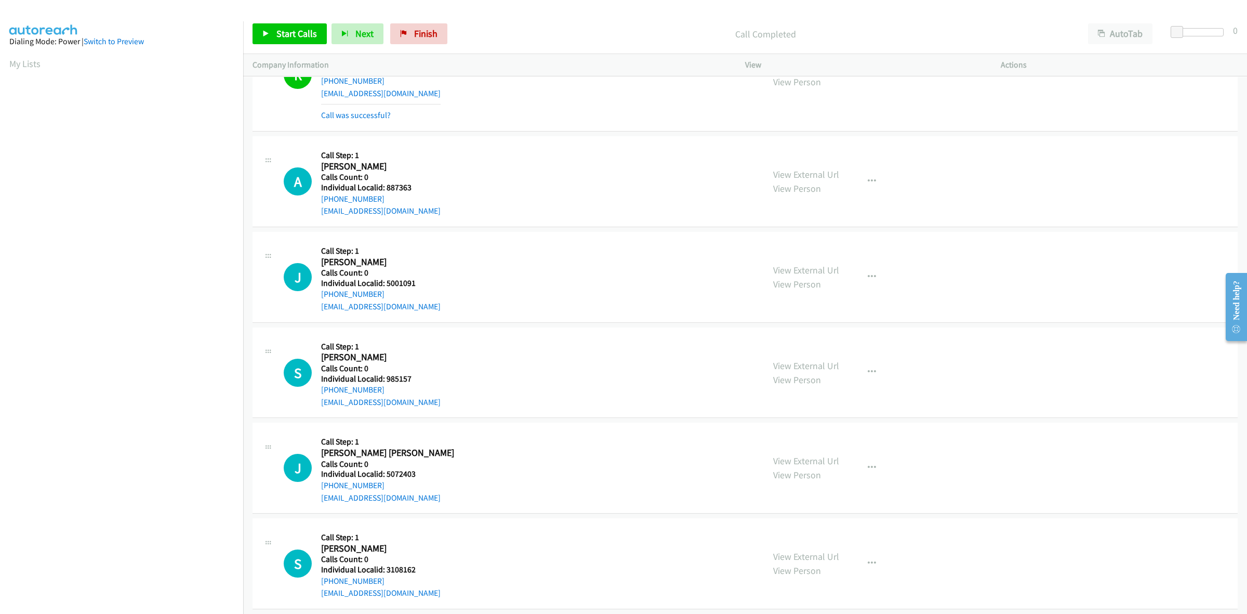
scroll to position [1277, 0]
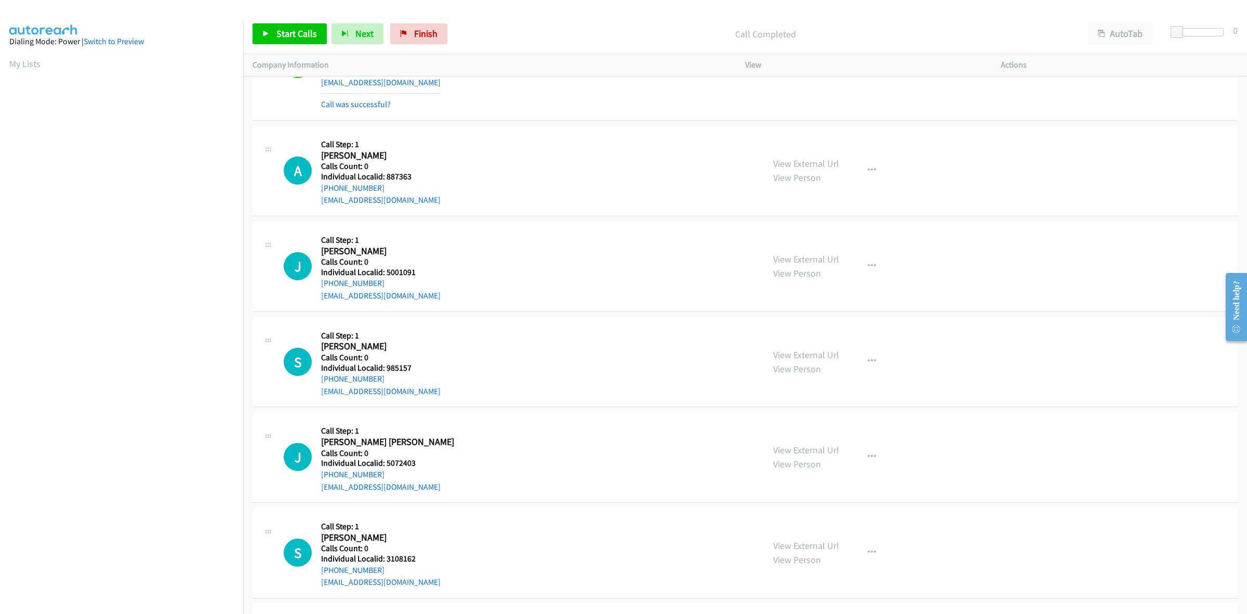
drag, startPoint x: 414, startPoint y: 167, endPoint x: 391, endPoint y: 167, distance: 22.9
click at [391, 167] on h5 "Calls Count: 0" at bounding box center [380, 166] width 119 height 10
drag, startPoint x: 408, startPoint y: 178, endPoint x: 387, endPoint y: 179, distance: 21.3
click at [387, 179] on h5 "Individual Localid: 887363" at bounding box center [380, 176] width 119 height 10
drag, startPoint x: 343, startPoint y: 193, endPoint x: 321, endPoint y: 189, distance: 22.8
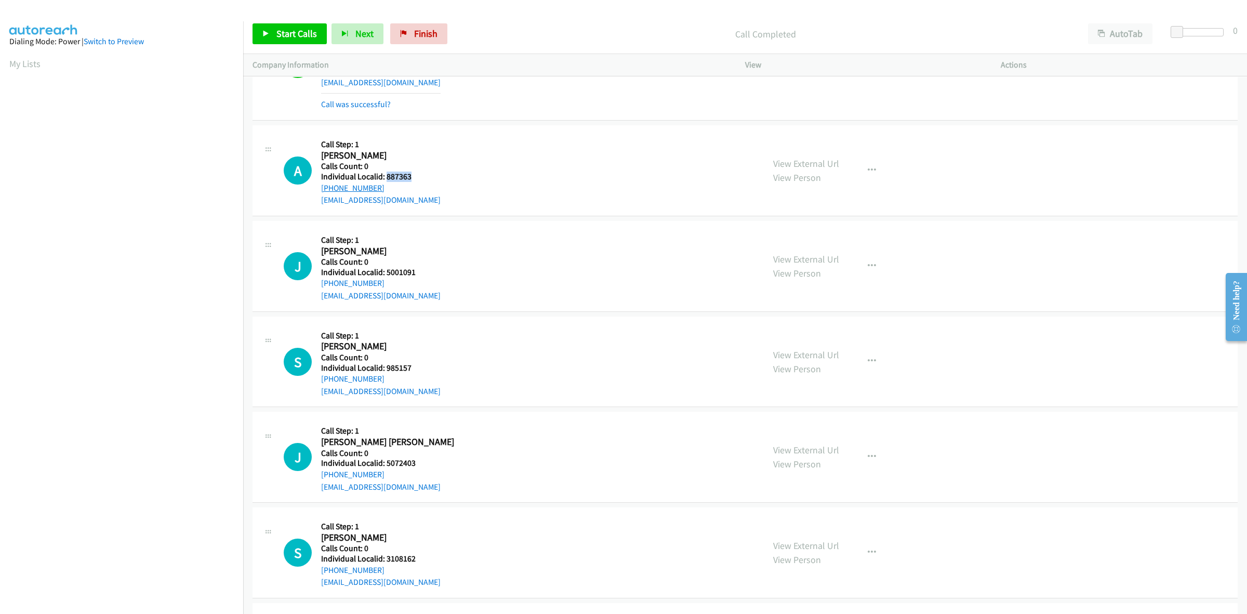
click at [318, 191] on div "A Callback Scheduled Call Step: 1 [PERSON_NAME] America/New_York Calls Count: 0…" at bounding box center [519, 171] width 471 height 72
drag, startPoint x: 414, startPoint y: 177, endPoint x: 386, endPoint y: 177, distance: 28.1
click at [386, 177] on h5 "Individual Localid: 887363" at bounding box center [380, 176] width 119 height 10
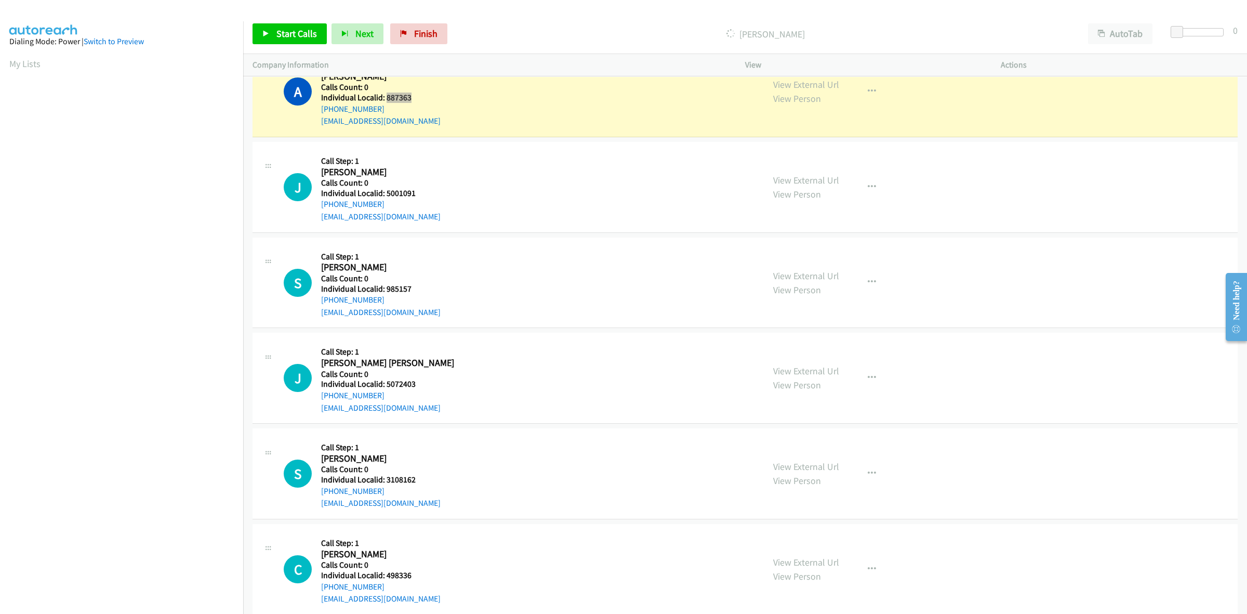
scroll to position [1375, 0]
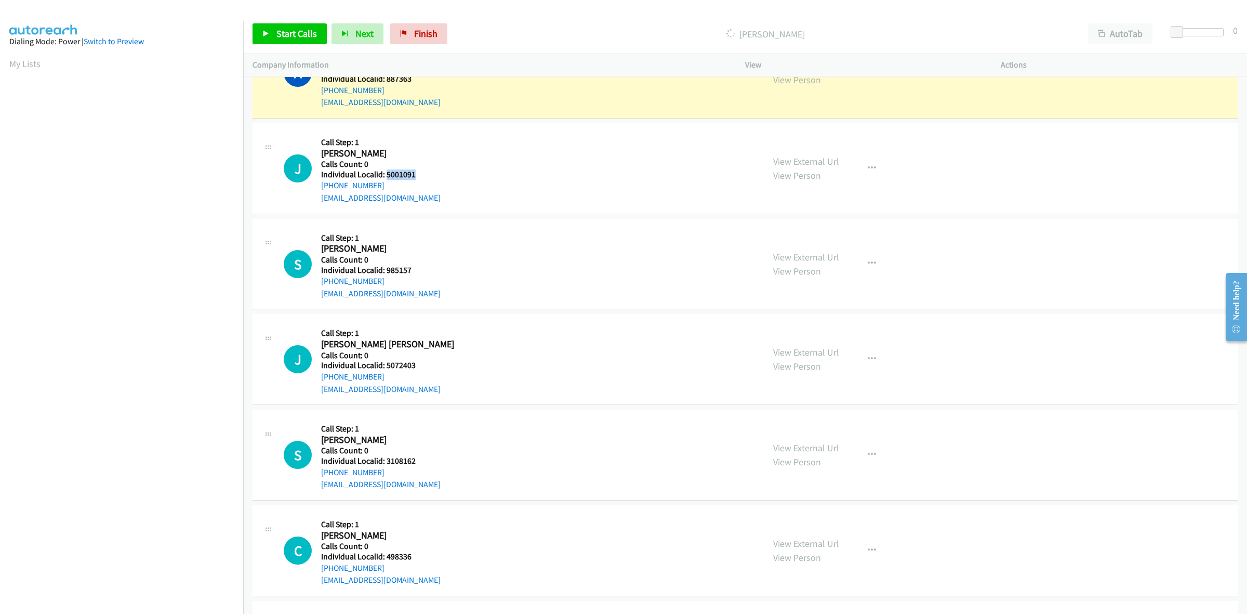
drag, startPoint x: 417, startPoint y: 177, endPoint x: 385, endPoint y: 175, distance: 31.7
click at [385, 175] on h5 "Individual Localid: 5001091" at bounding box center [380, 174] width 119 height 10
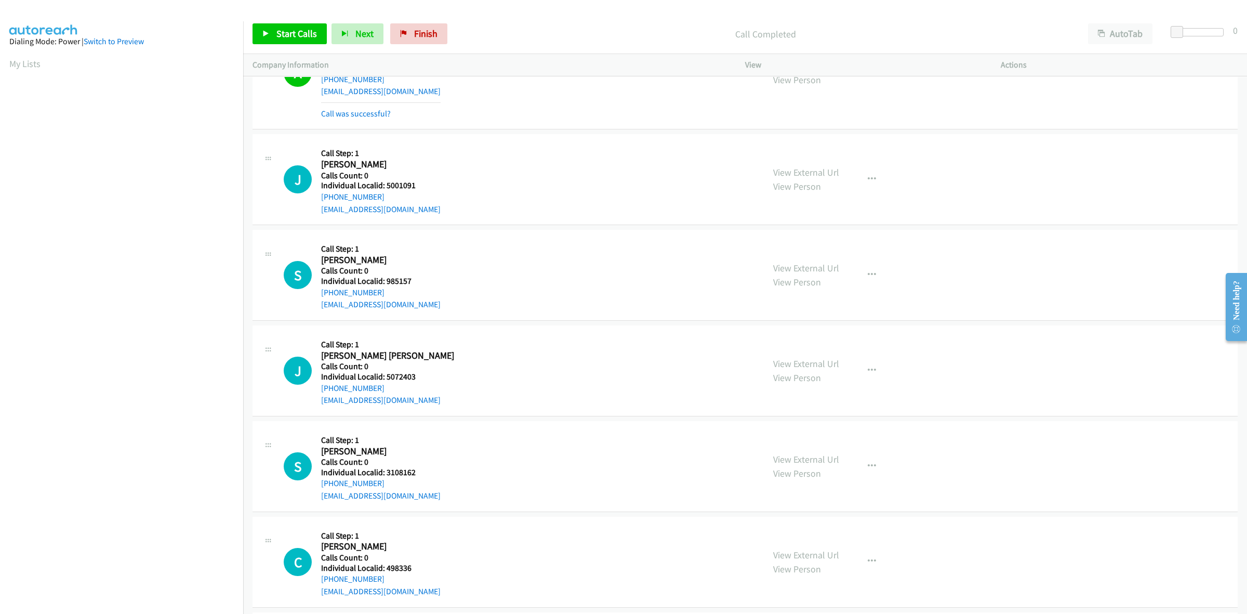
click at [413, 156] on h5 "Call Step: 1" at bounding box center [380, 153] width 119 height 10
drag, startPoint x: 388, startPoint y: 202, endPoint x: 320, endPoint y: 202, distance: 68.6
click at [320, 202] on div "J Callback Scheduled Call Step: 1 [PERSON_NAME] America/New_York Calls Count: 0…" at bounding box center [519, 179] width 471 height 72
drag, startPoint x: 416, startPoint y: 189, endPoint x: 387, endPoint y: 187, distance: 29.1
click at [387, 187] on h5 "Individual Localid: 5001091" at bounding box center [380, 185] width 119 height 10
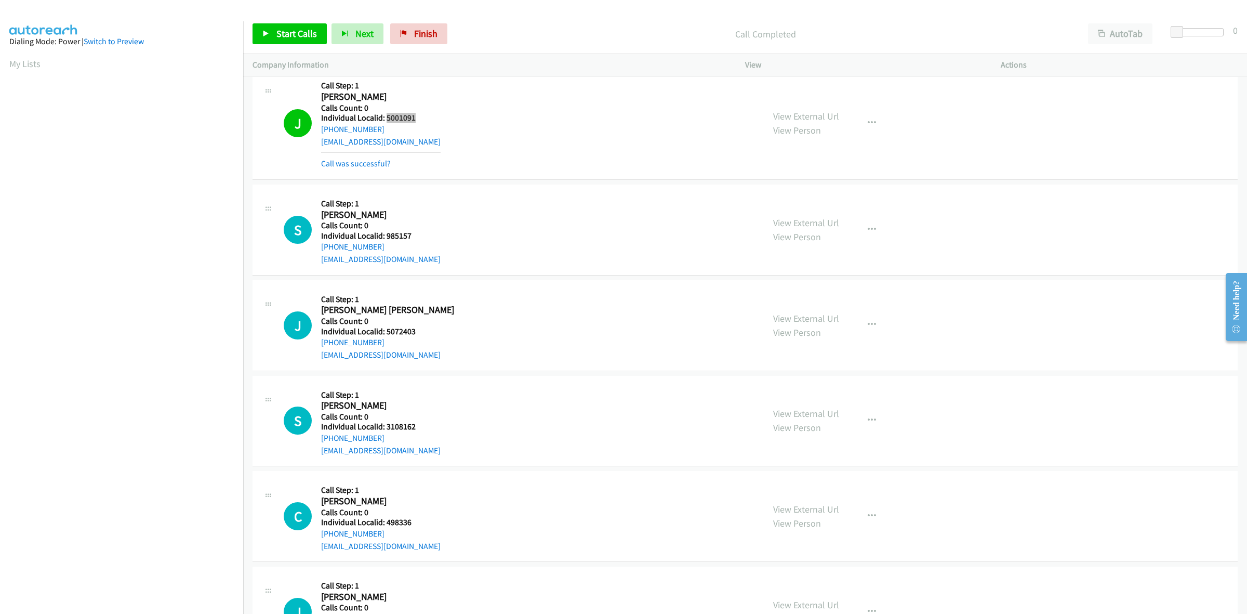
scroll to position [1450, 0]
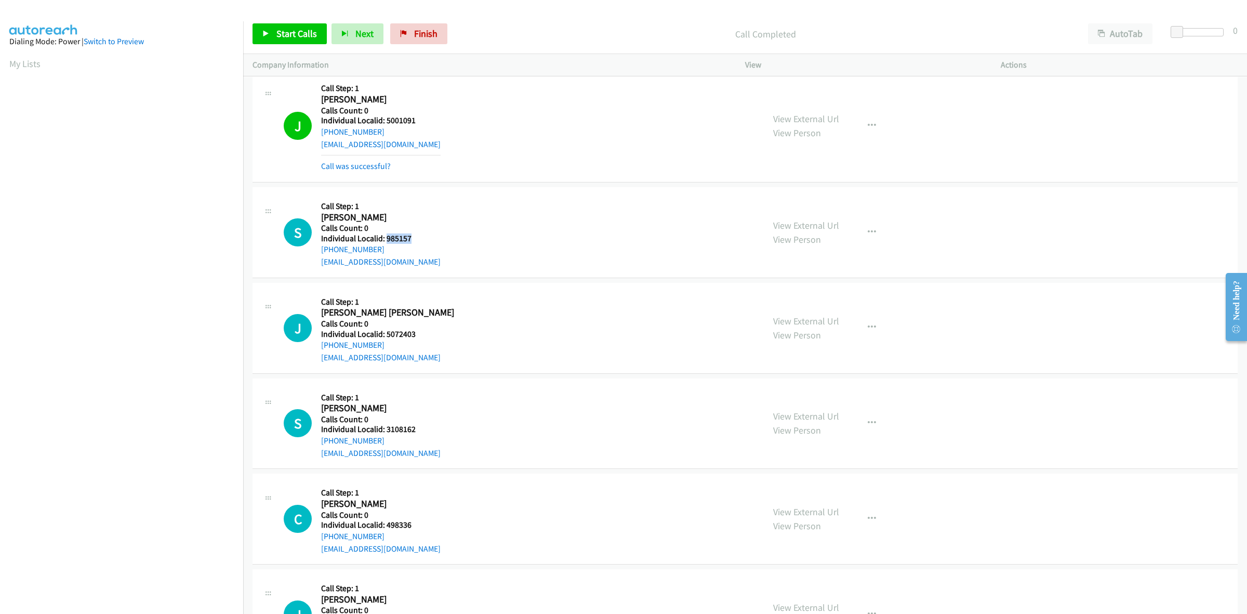
drag, startPoint x: 413, startPoint y: 239, endPoint x: 385, endPoint y: 242, distance: 28.2
click at [385, 242] on h5 "Individual Localid: 985157" at bounding box center [380, 238] width 119 height 10
drag, startPoint x: 876, startPoint y: 232, endPoint x: 851, endPoint y: 249, distance: 30.6
click at [876, 232] on button "button" at bounding box center [872, 232] width 28 height 21
click at [788, 307] on link "Skip Call" at bounding box center [816, 299] width 138 height 21
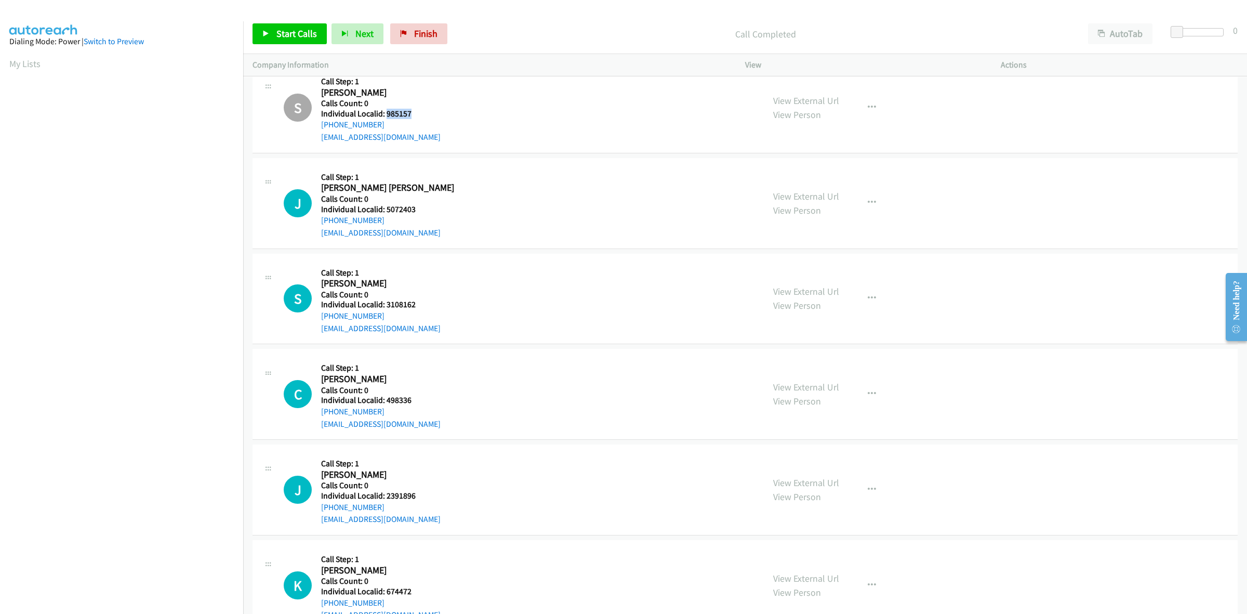
scroll to position [1613, 0]
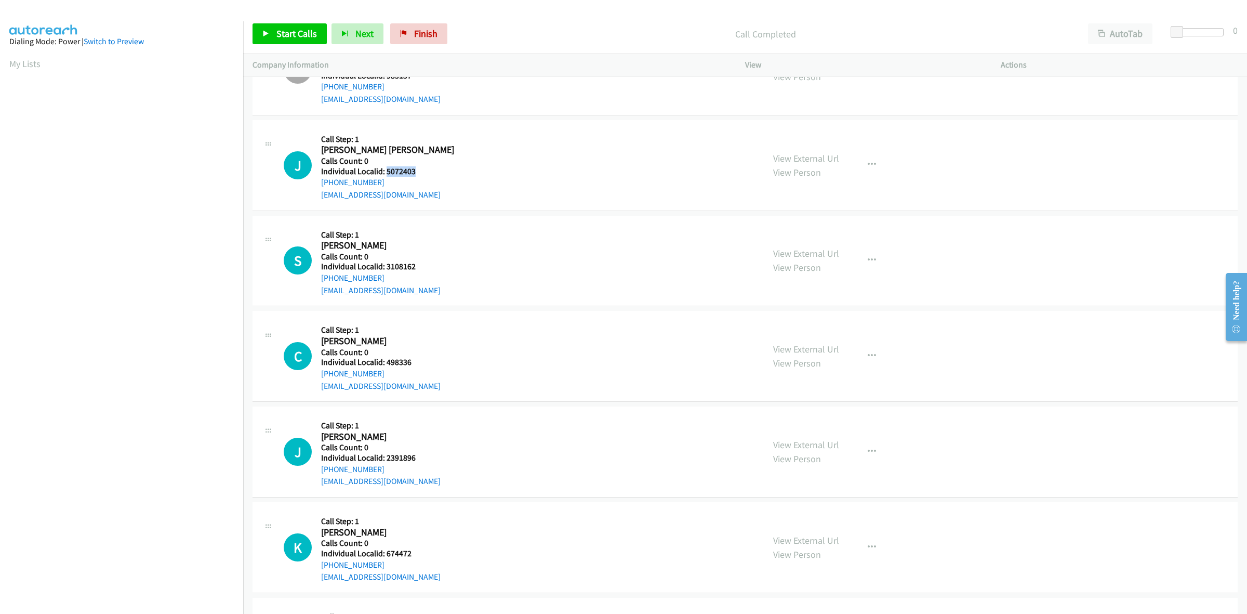
drag, startPoint x: 402, startPoint y: 175, endPoint x: 386, endPoint y: 177, distance: 15.7
click at [386, 177] on div "J Callback Scheduled Call Step: 1 [PERSON_NAME] [PERSON_NAME] America/New_York …" at bounding box center [519, 165] width 471 height 72
click at [518, 172] on div "J Callback Scheduled Call Step: 1 [PERSON_NAME] [PERSON_NAME] America/New_York …" at bounding box center [519, 165] width 471 height 72
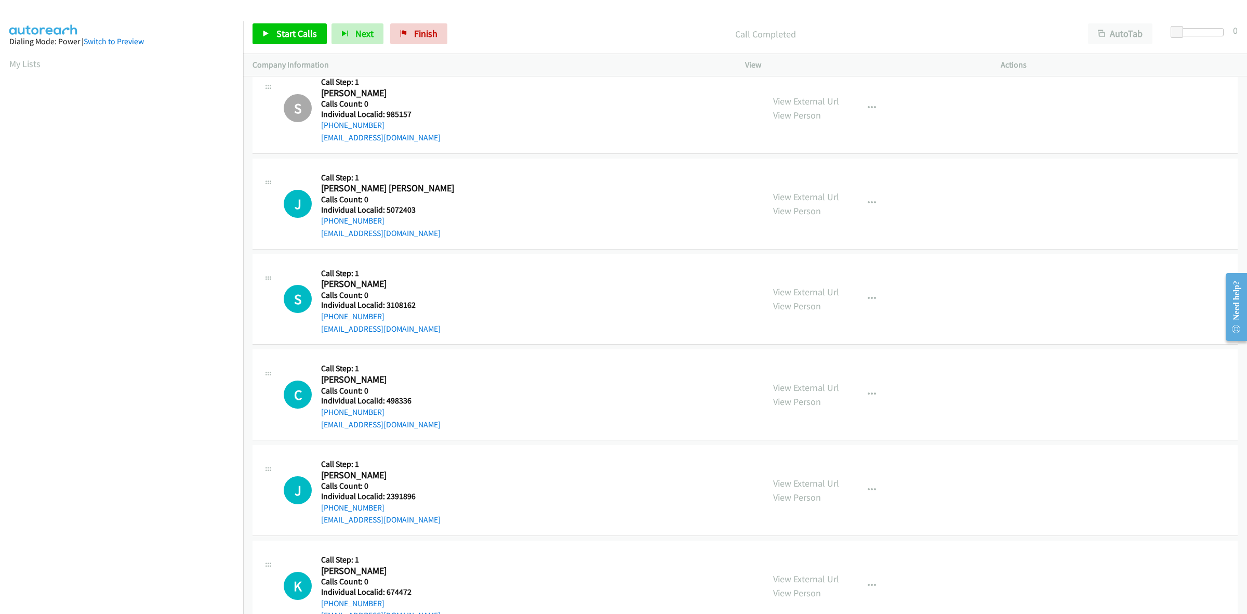
scroll to position [1580, 0]
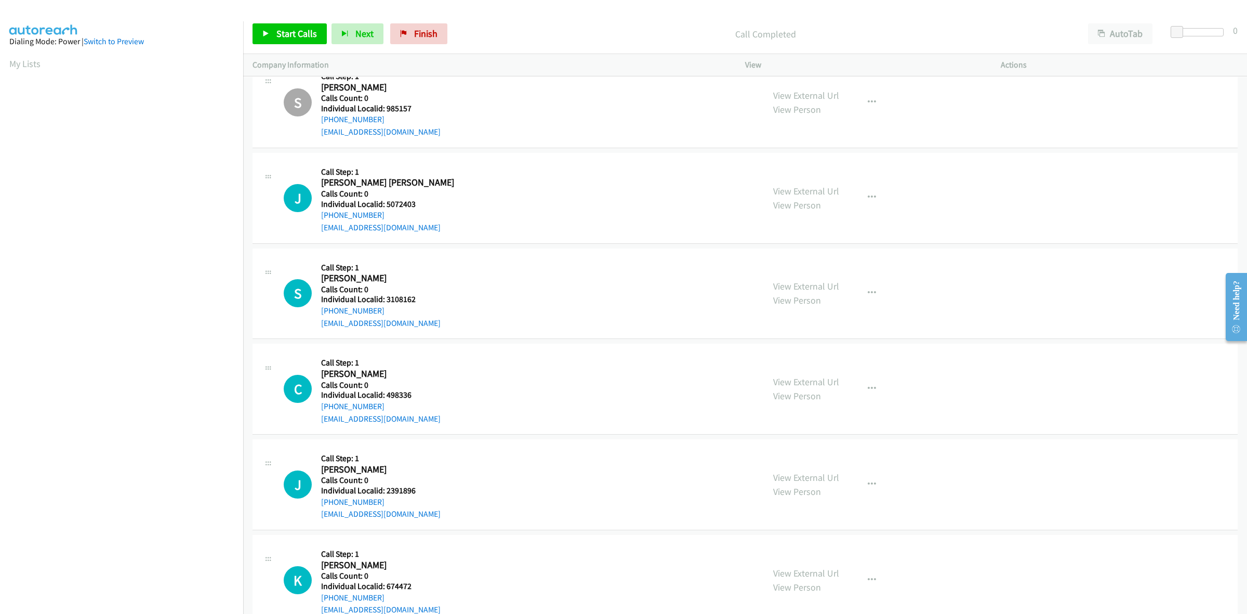
drag, startPoint x: 384, startPoint y: 216, endPoint x: 317, endPoint y: 219, distance: 67.1
click at [317, 219] on div "J Callback Scheduled Call Step: 1 [PERSON_NAME] [PERSON_NAME] America/New_York …" at bounding box center [519, 198] width 471 height 72
click at [573, 200] on div "J Callback Scheduled Call Step: 1 [PERSON_NAME] [PERSON_NAME] America/New_York …" at bounding box center [519, 198] width 471 height 72
drag, startPoint x: 416, startPoint y: 206, endPoint x: 385, endPoint y: 204, distance: 30.2
click at [385, 204] on div "J Callback Scheduled Call Step: 1 [PERSON_NAME] [PERSON_NAME] America/New_York …" at bounding box center [519, 198] width 471 height 72
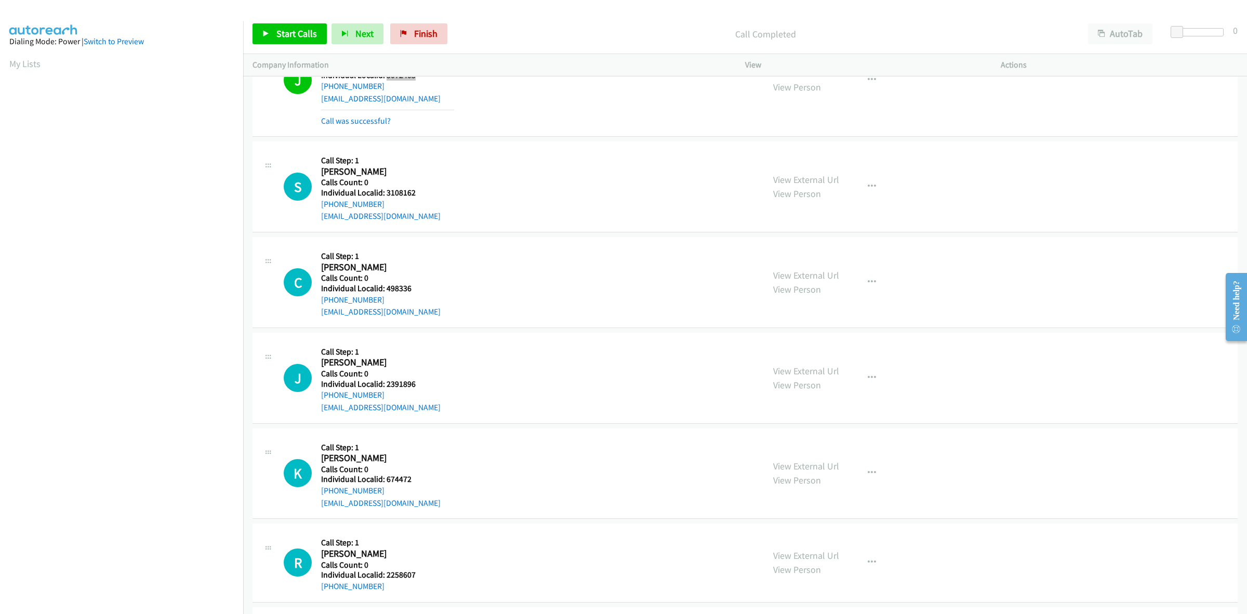
scroll to position [1743, 0]
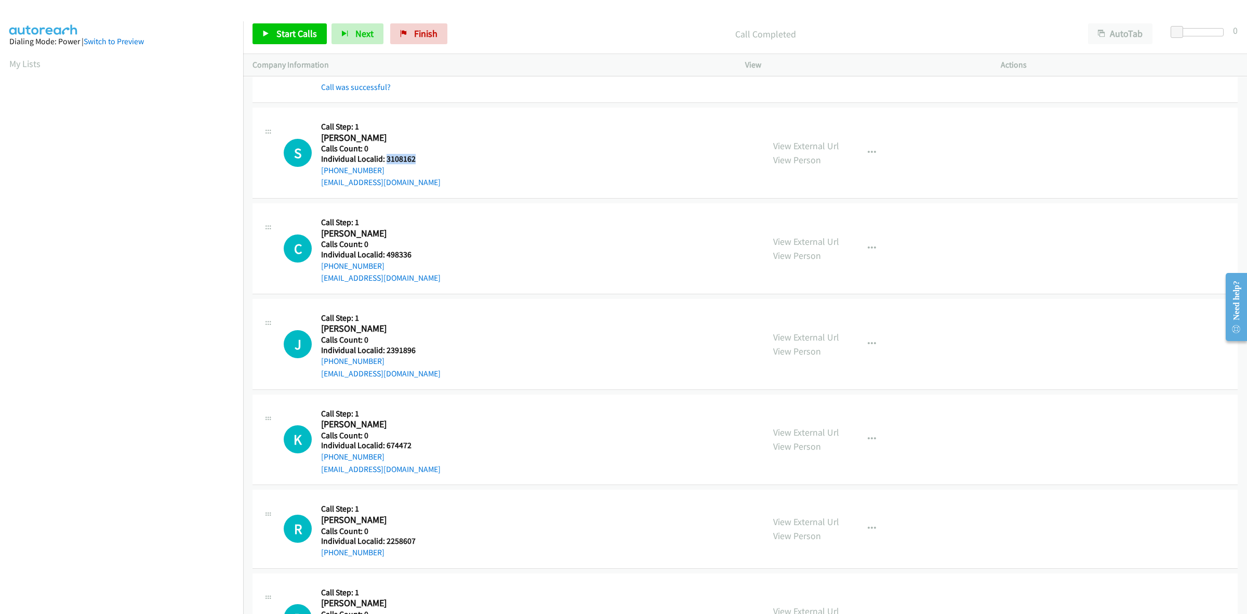
drag, startPoint x: 419, startPoint y: 159, endPoint x: 384, endPoint y: 159, distance: 34.3
click at [384, 159] on div "S Callback Scheduled Call Step: 1 [PERSON_NAME] America/New_York Calls Count: 0…" at bounding box center [519, 153] width 471 height 72
drag, startPoint x: 383, startPoint y: 170, endPoint x: 316, endPoint y: 177, distance: 67.3
click at [316, 177] on div "S Callback Scheduled Call Step: 1 [PERSON_NAME] America/New_York Calls Count: 0…" at bounding box center [519, 153] width 471 height 72
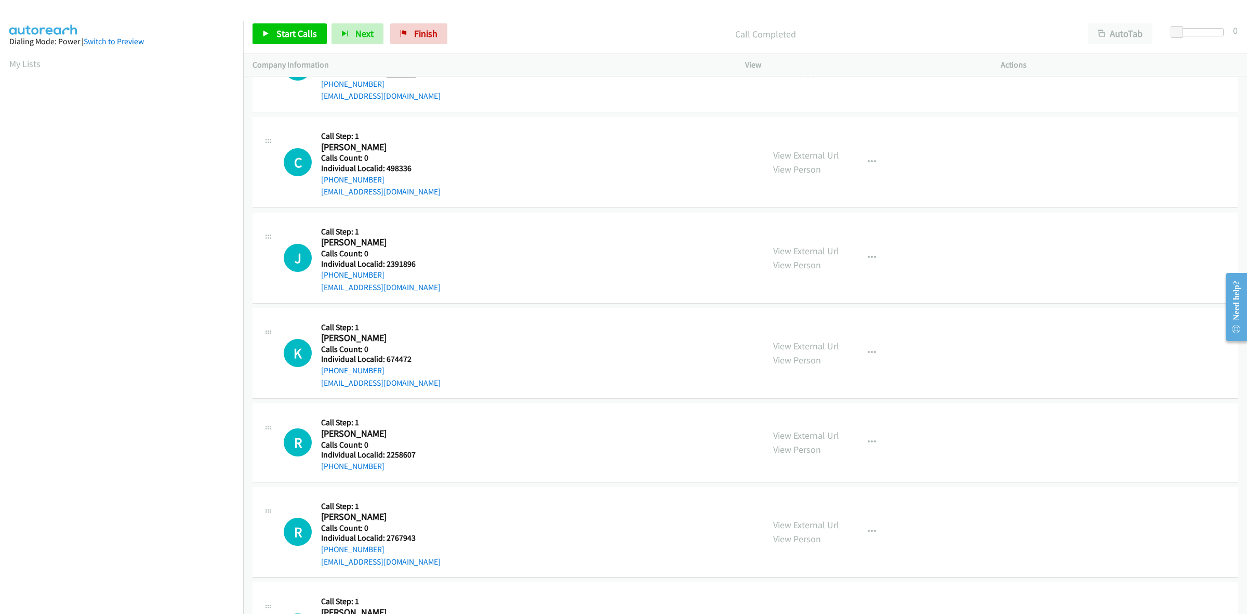
scroll to position [1840, 0]
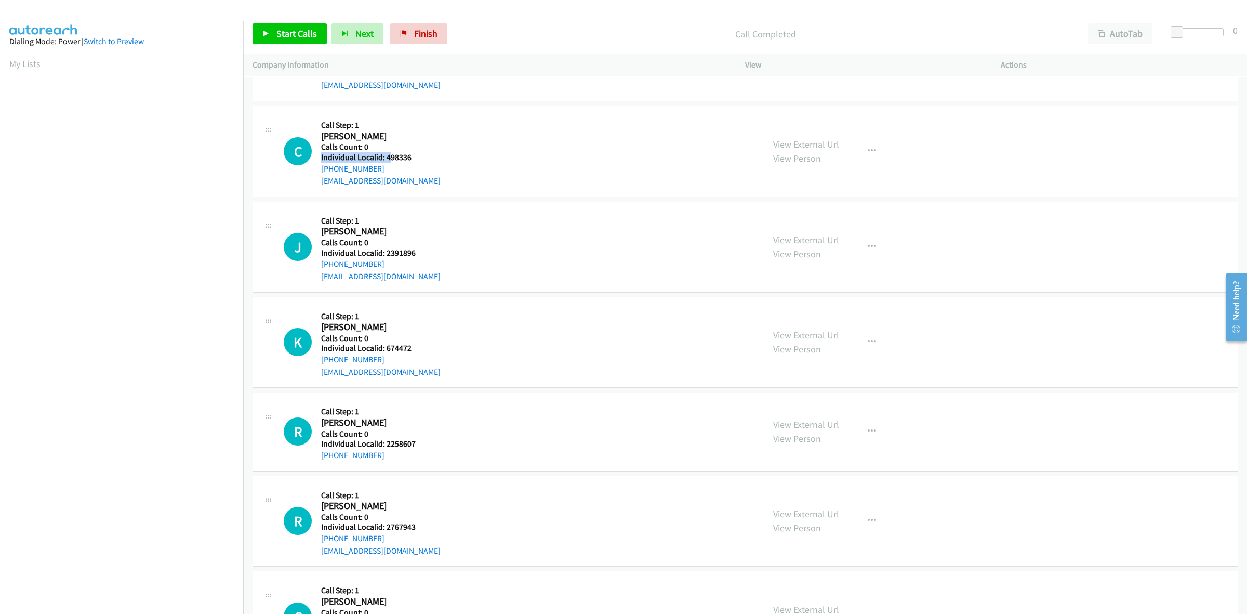
drag, startPoint x: 410, startPoint y: 153, endPoint x: 391, endPoint y: 158, distance: 20.4
click at [391, 158] on div "C Callback Scheduled Call Step: 1 [PERSON_NAME] America/New_York Calls Count: 0…" at bounding box center [519, 151] width 471 height 72
click at [406, 156] on h5 "Individual Localid: 498336" at bounding box center [380, 157] width 119 height 10
drag, startPoint x: 414, startPoint y: 159, endPoint x: 385, endPoint y: 162, distance: 29.2
click at [385, 162] on div "C Callback Scheduled Call Step: 1 [PERSON_NAME] America/New_York Calls Count: 0…" at bounding box center [519, 151] width 471 height 72
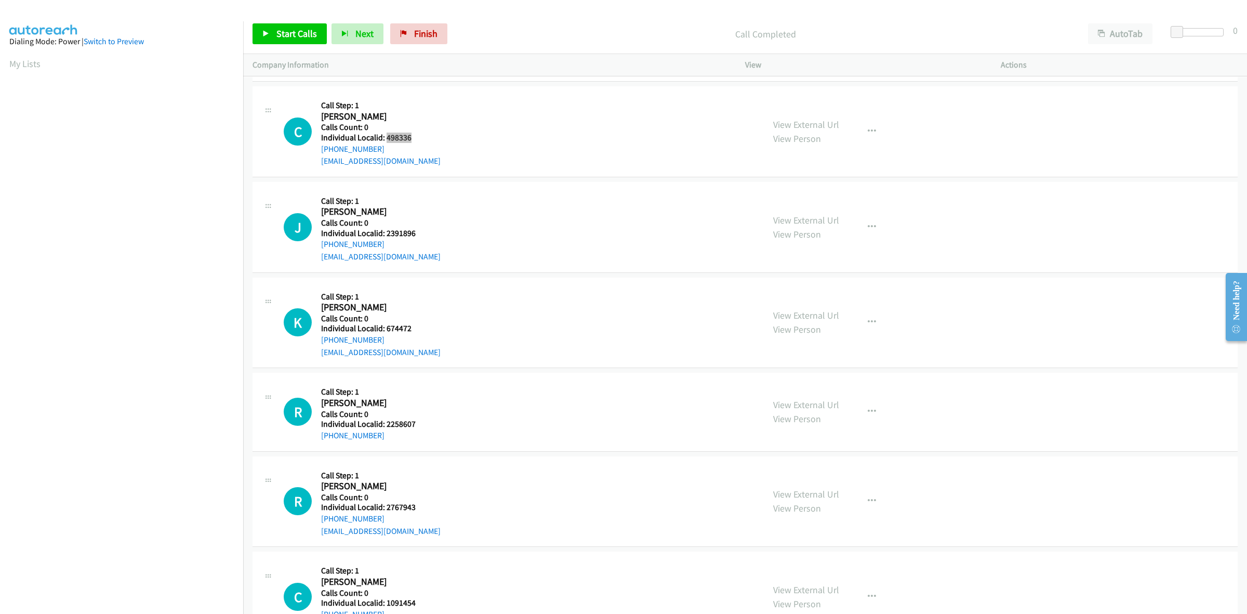
scroll to position [1905, 0]
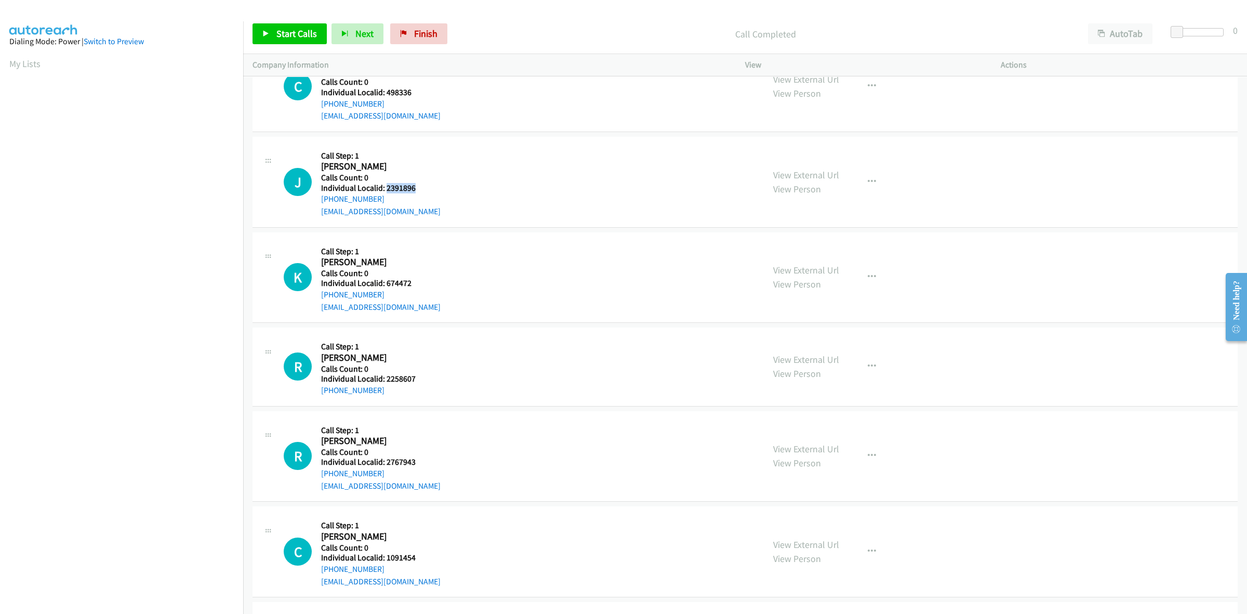
drag, startPoint x: 422, startPoint y: 192, endPoint x: 385, endPoint y: 192, distance: 36.4
click at [385, 192] on div "J Callback Scheduled Call Step: 1 [PERSON_NAME] America/New_York Calls Count: 0…" at bounding box center [519, 182] width 471 height 72
click at [481, 165] on div "J Callback Scheduled Call Step: 1 [PERSON_NAME] America/New_York Calls Count: 0…" at bounding box center [519, 182] width 471 height 72
drag, startPoint x: 387, startPoint y: 199, endPoint x: 318, endPoint y: 203, distance: 68.7
click at [318, 203] on div "J Callback Scheduled Call Step: 1 [PERSON_NAME] America/New_York Calls Count: 0…" at bounding box center [519, 182] width 471 height 72
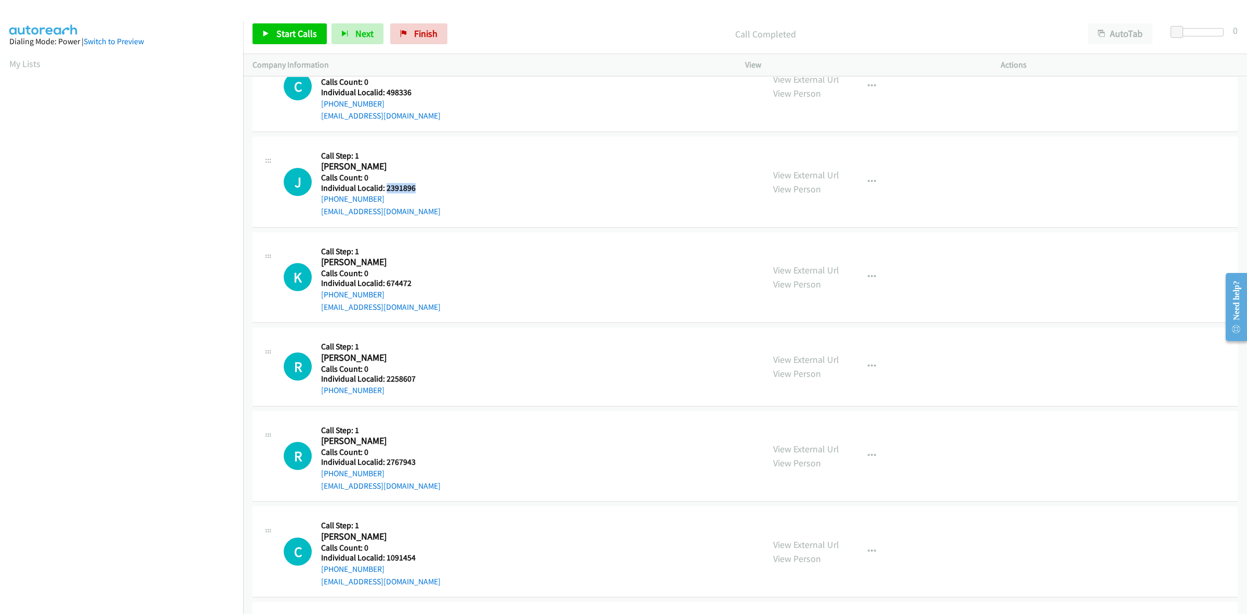
drag, startPoint x: 411, startPoint y: 189, endPoint x: 386, endPoint y: 191, distance: 25.6
click at [386, 191] on h5 "Individual Localid: 2391896" at bounding box center [380, 188] width 119 height 10
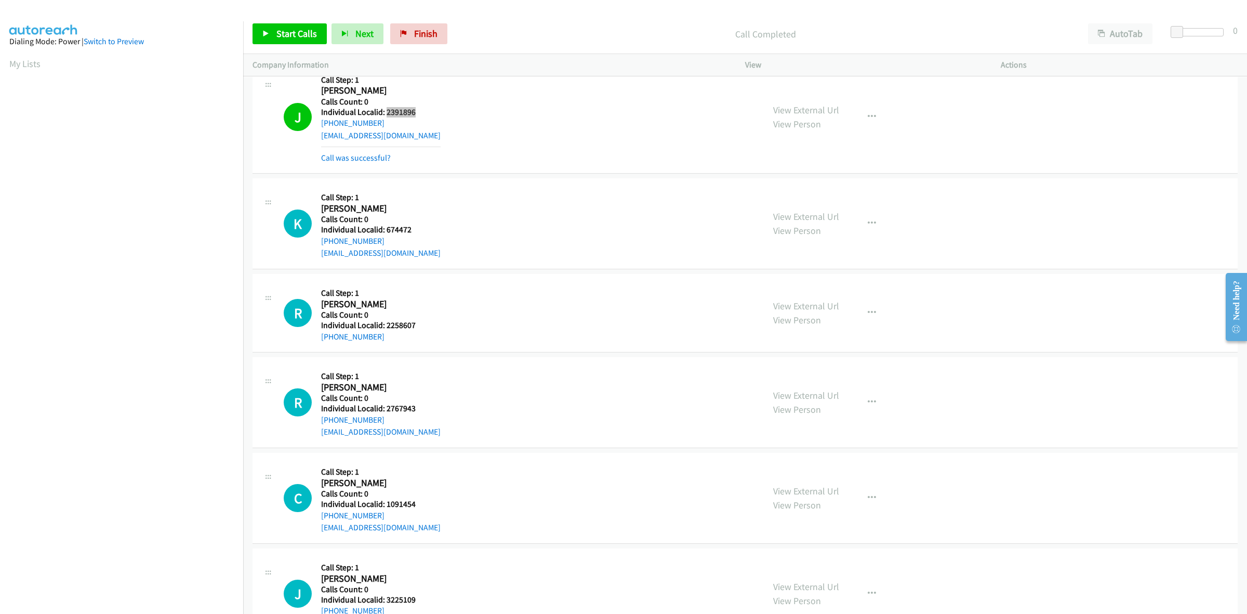
scroll to position [1986, 0]
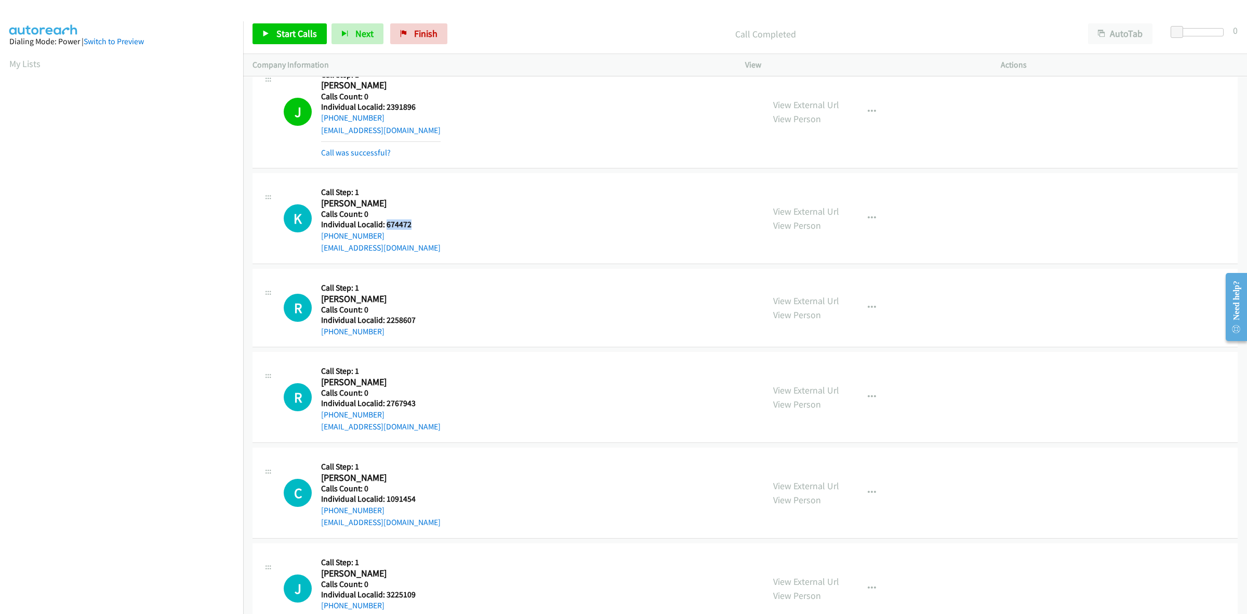
drag, startPoint x: 403, startPoint y: 222, endPoint x: 386, endPoint y: 223, distance: 16.7
click at [386, 223] on div "K Callback Scheduled Call Step: 1 [PERSON_NAME] America/New_York Calls Count: 0…" at bounding box center [519, 218] width 471 height 72
drag, startPoint x: 378, startPoint y: 234, endPoint x: 316, endPoint y: 243, distance: 62.4
click at [316, 243] on div "K Callback Scheduled Call Step: 1 [PERSON_NAME] America/New_York Calls Count: 0…" at bounding box center [519, 218] width 471 height 72
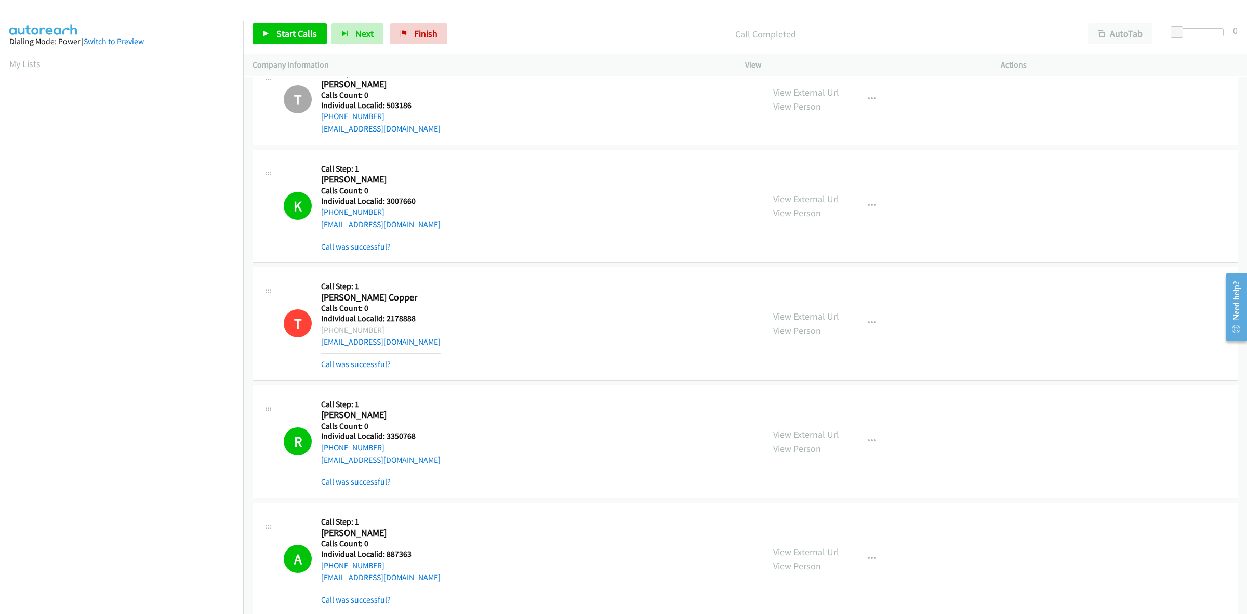
scroll to position [915, 0]
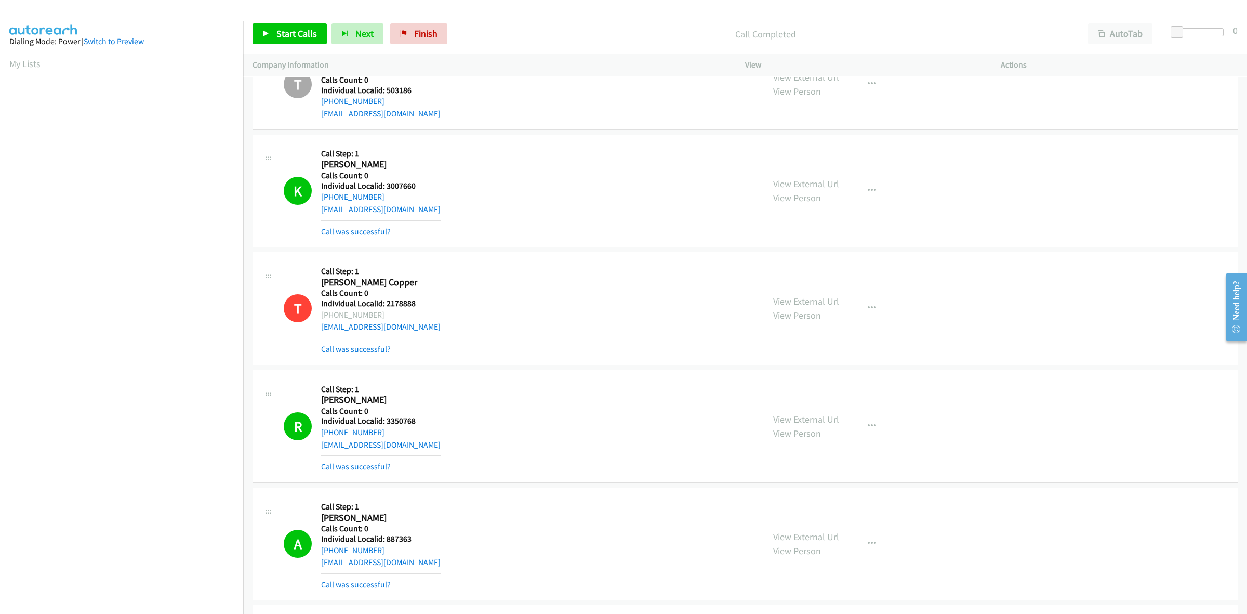
drag, startPoint x: 383, startPoint y: 313, endPoint x: 327, endPoint y: 312, distance: 56.1
click at [326, 312] on div "[PHONE_NUMBER]" at bounding box center [380, 315] width 119 height 12
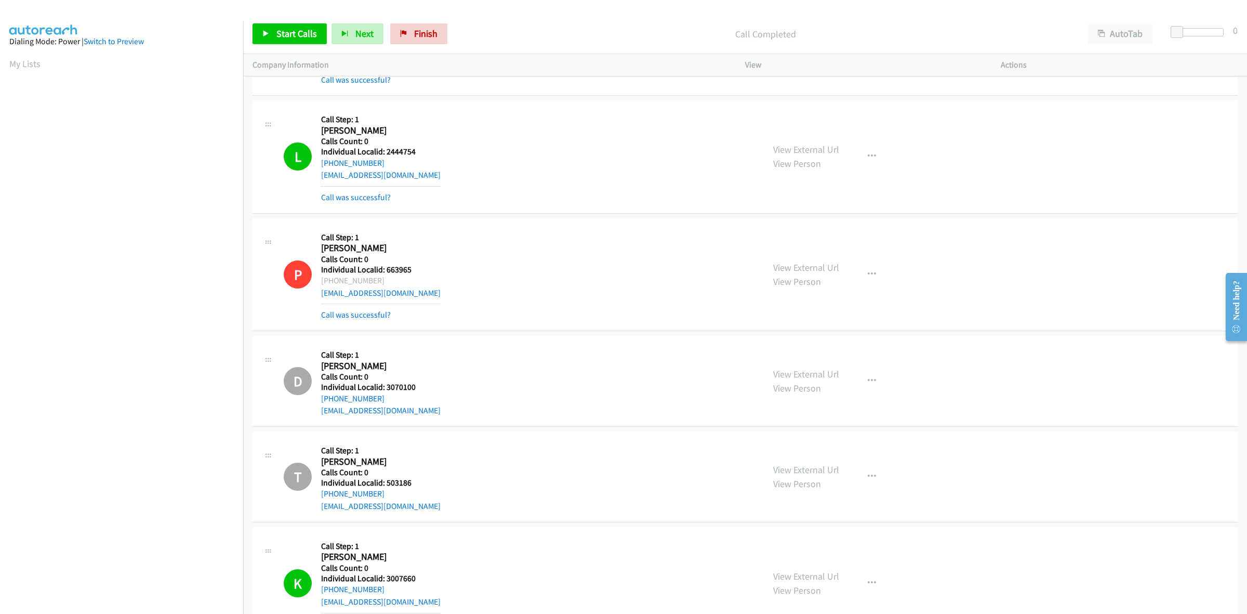
scroll to position [536, 0]
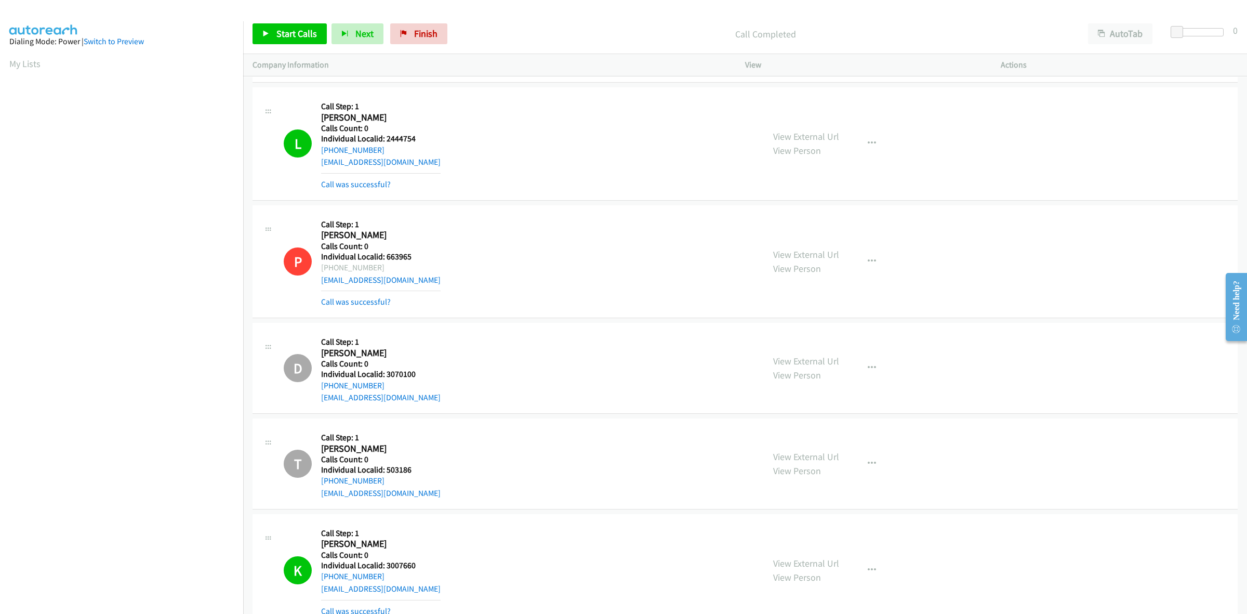
drag, startPoint x: 384, startPoint y: 265, endPoint x: 322, endPoint y: 269, distance: 62.4
click at [322, 269] on div "[PHONE_NUMBER]" at bounding box center [380, 267] width 119 height 12
click at [396, 267] on div "[PHONE_NUMBER]" at bounding box center [380, 267] width 119 height 12
drag, startPoint x: 347, startPoint y: 267, endPoint x: 321, endPoint y: 271, distance: 26.4
click at [321, 271] on div "[PHONE_NUMBER]" at bounding box center [380, 267] width 119 height 12
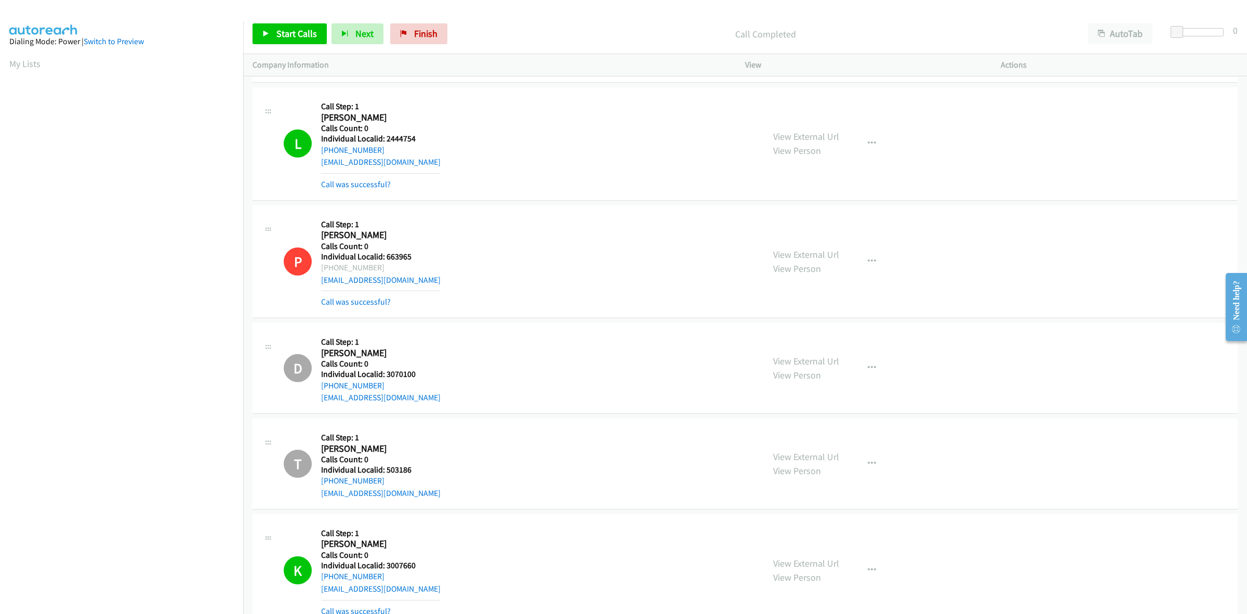
click at [387, 265] on div "[PHONE_NUMBER]" at bounding box center [380, 267] width 119 height 12
drag, startPoint x: 382, startPoint y: 266, endPoint x: 322, endPoint y: 268, distance: 59.8
click at [322, 268] on div "[PHONE_NUMBER]" at bounding box center [380, 267] width 119 height 12
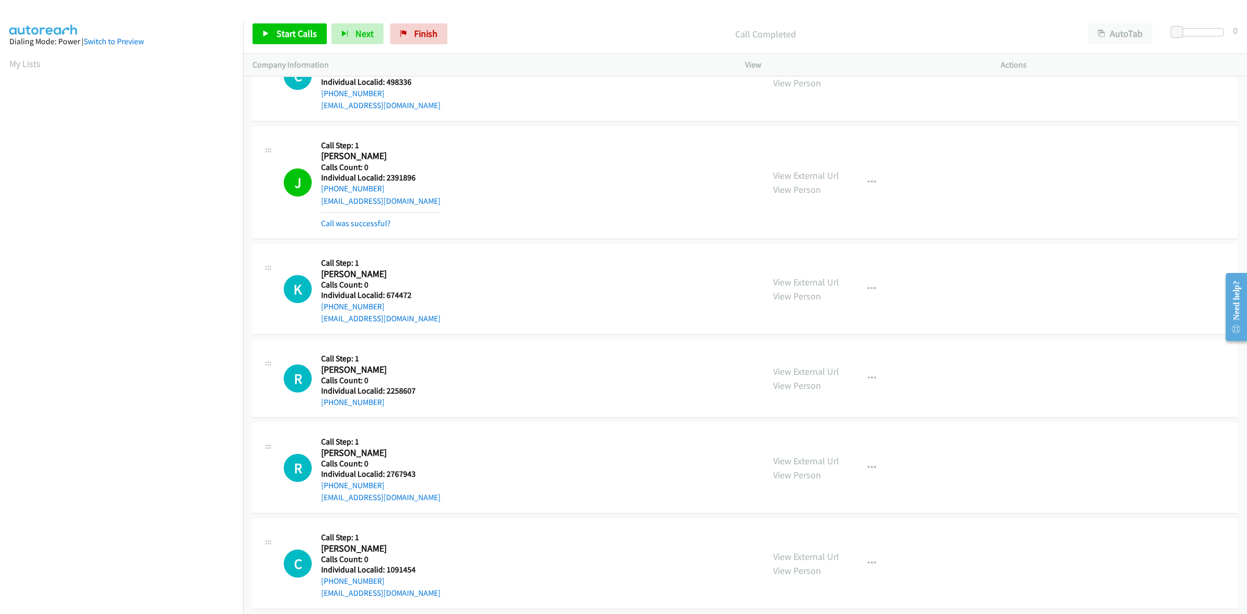
scroll to position [1932, 0]
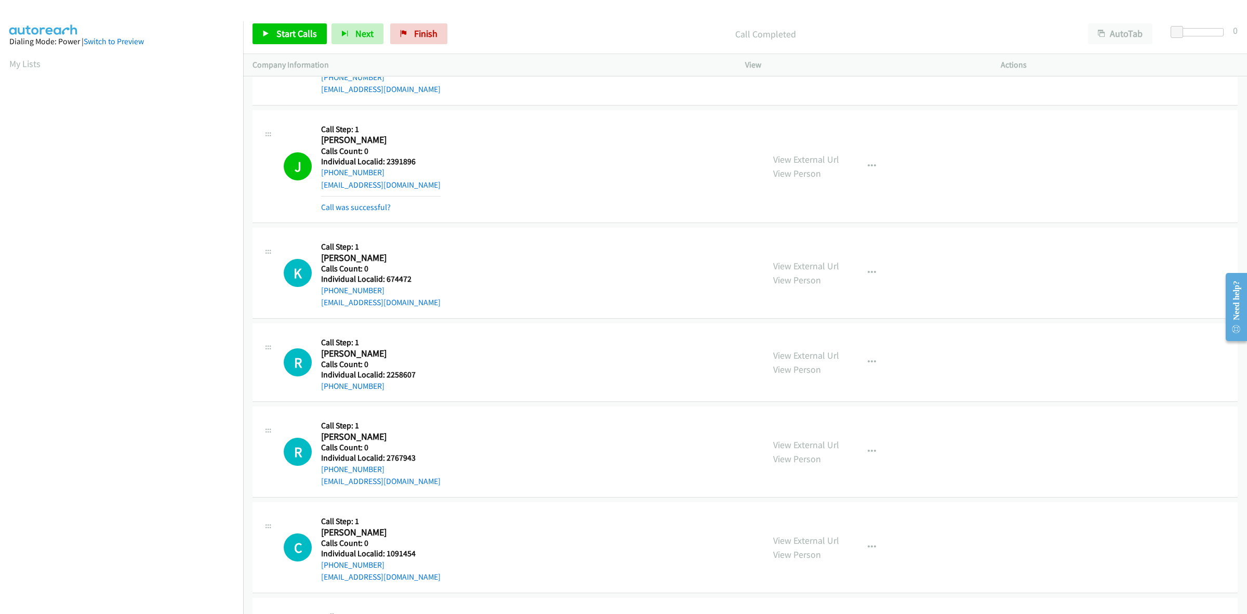
click at [415, 278] on div "K Callback Scheduled Call Step: 1 [PERSON_NAME] America/New_York Calls Count: 0…" at bounding box center [519, 273] width 471 height 72
click at [461, 269] on div "K Callback Scheduled Call Step: 1 [PERSON_NAME] America/New_York Calls Count: 0…" at bounding box center [519, 273] width 471 height 72
drag, startPoint x: 382, startPoint y: 290, endPoint x: 318, endPoint y: 294, distance: 64.0
click at [318, 294] on div "K Callback Scheduled Call Step: 1 [PERSON_NAME] America/New_York Calls Count: 0…" at bounding box center [519, 273] width 471 height 72
drag, startPoint x: 416, startPoint y: 284, endPoint x: 386, endPoint y: 281, distance: 29.8
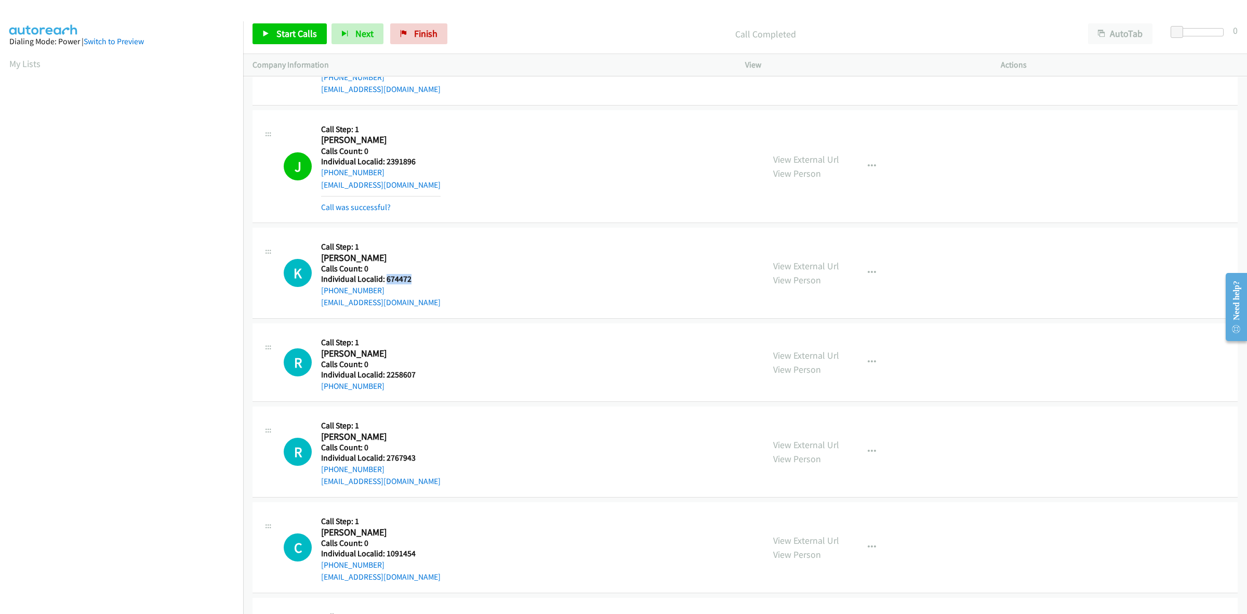
click at [386, 281] on div "K Callback Scheduled Call Step: 1 [PERSON_NAME] America/New_York Calls Count: 0…" at bounding box center [519, 273] width 471 height 72
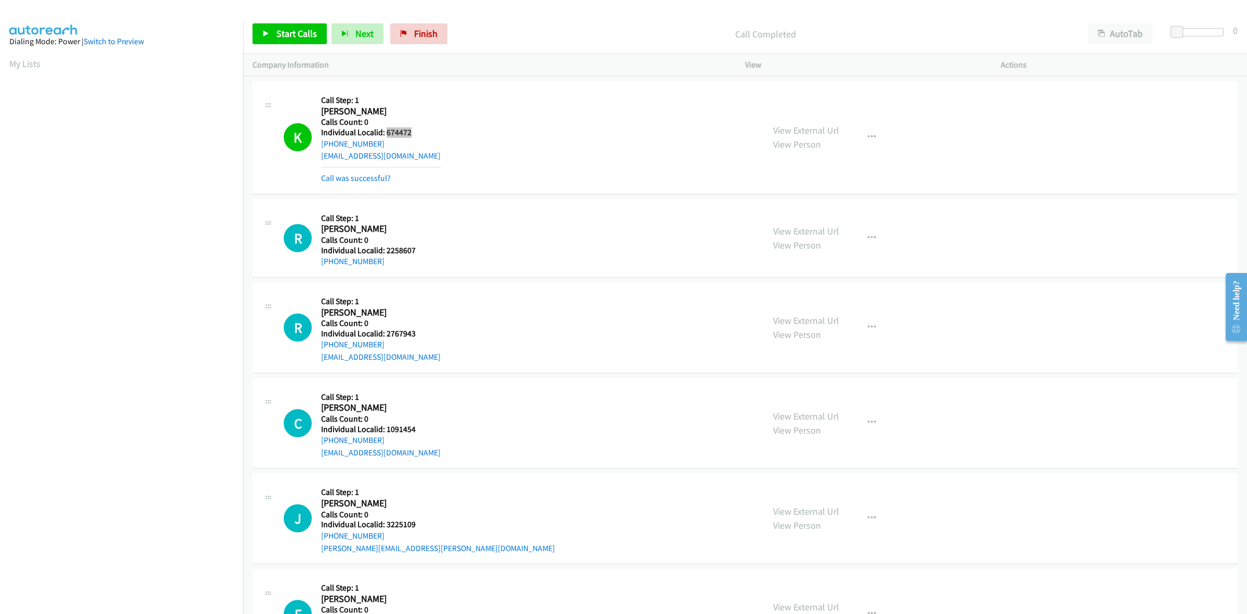
scroll to position [2110, 0]
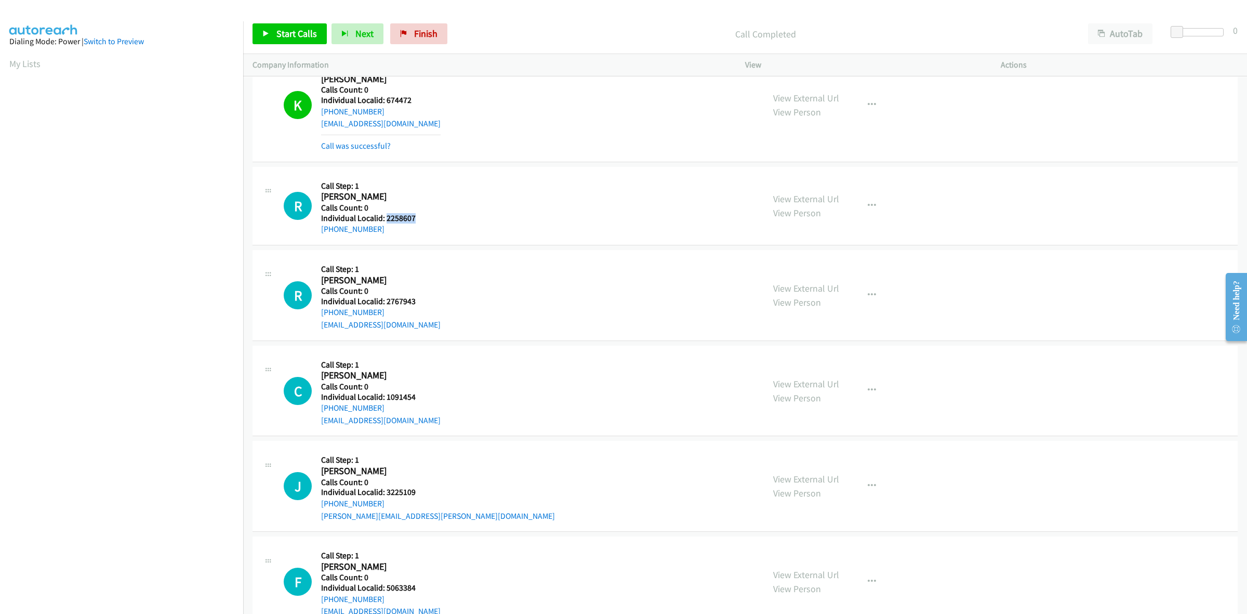
drag, startPoint x: 417, startPoint y: 217, endPoint x: 385, endPoint y: 217, distance: 32.2
click at [385, 217] on div "R Callback Scheduled Call Step: 1 [PERSON_NAME] America/New_York Calls Count: 0…" at bounding box center [519, 205] width 471 height 59
